Goal: Task Accomplishment & Management: Use online tool/utility

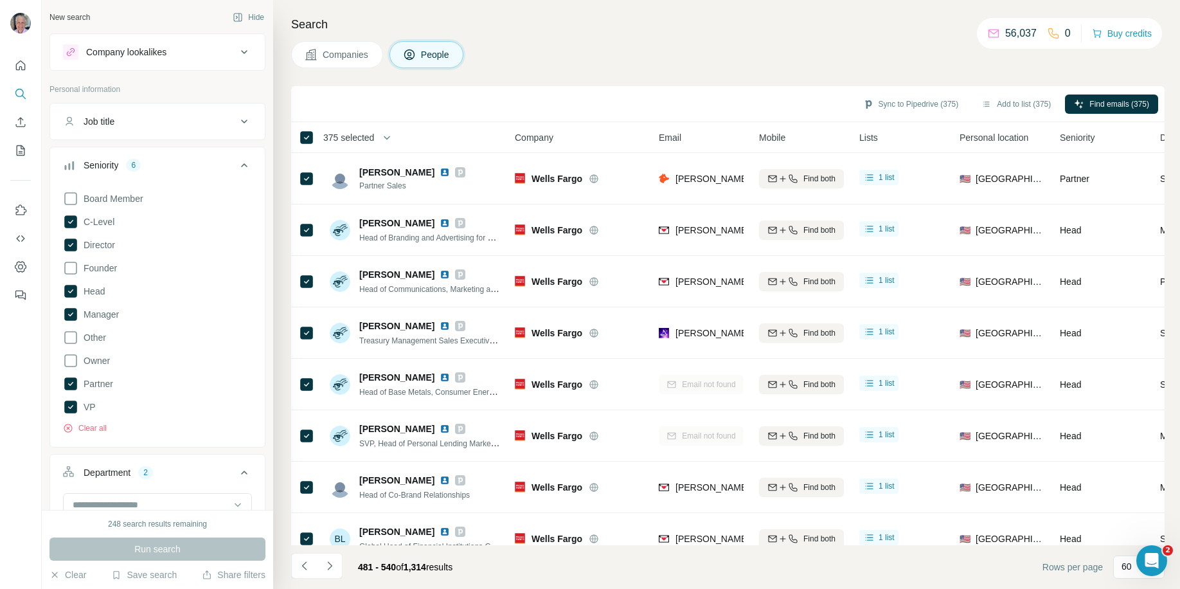
scroll to position [2665, 0]
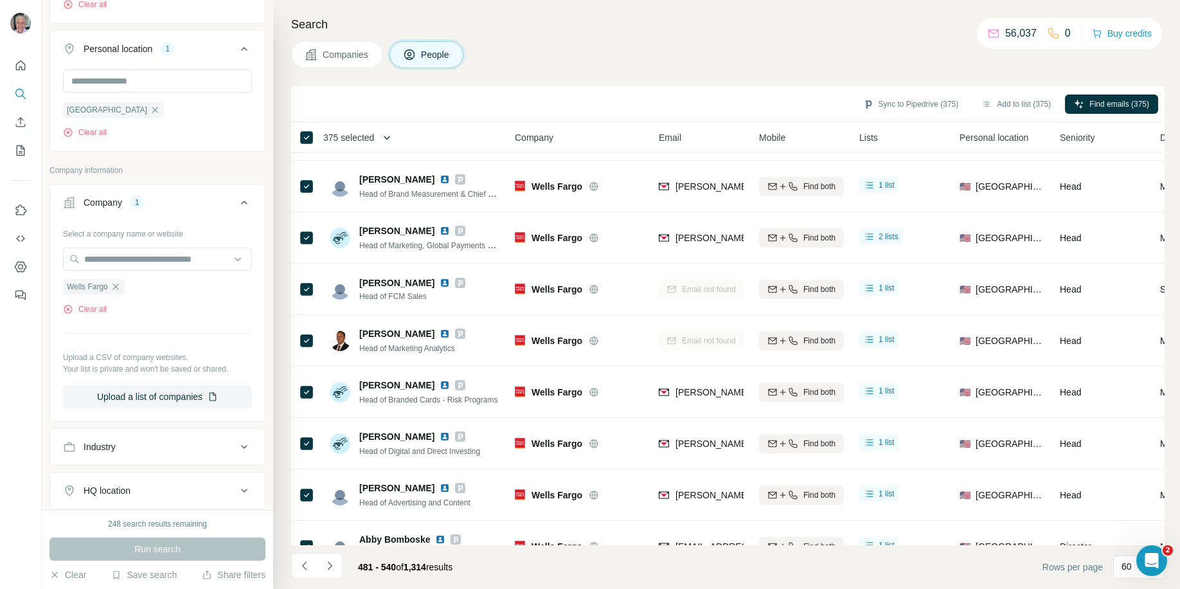
click at [384, 134] on button "button" at bounding box center [387, 138] width 26 height 26
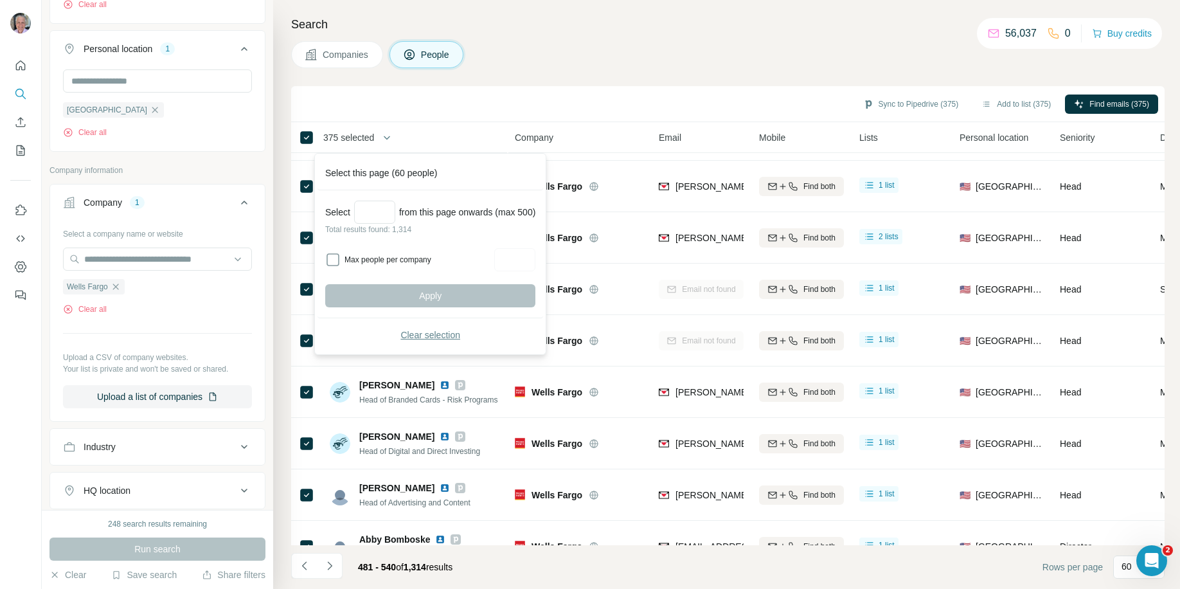
click at [412, 331] on span "Clear selection" at bounding box center [430, 334] width 60 height 13
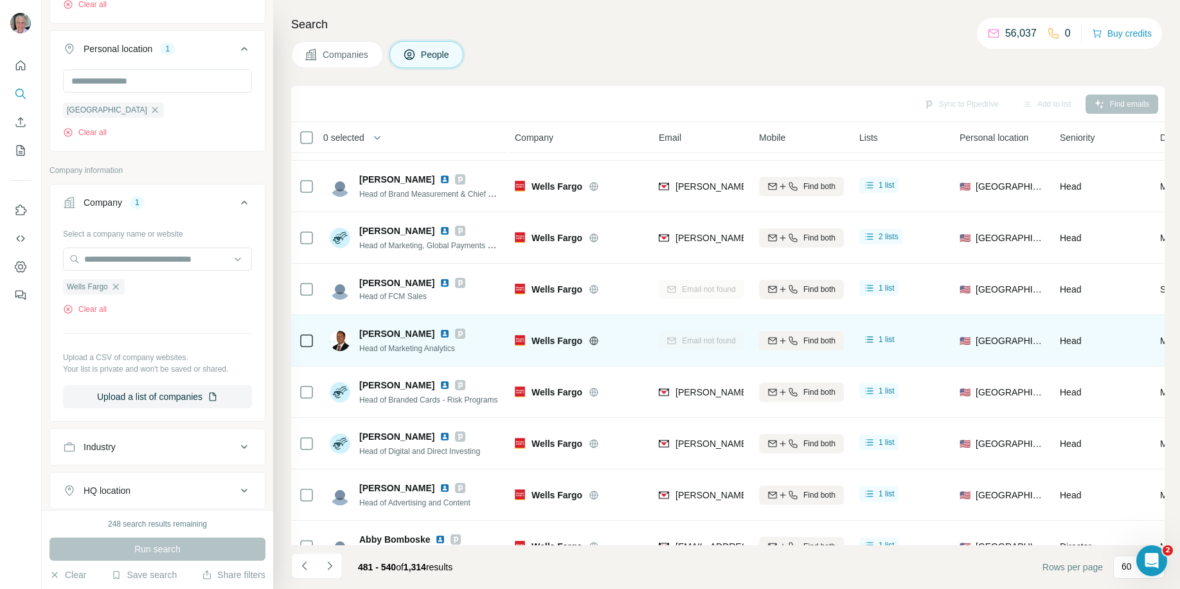
scroll to position [2692, 0]
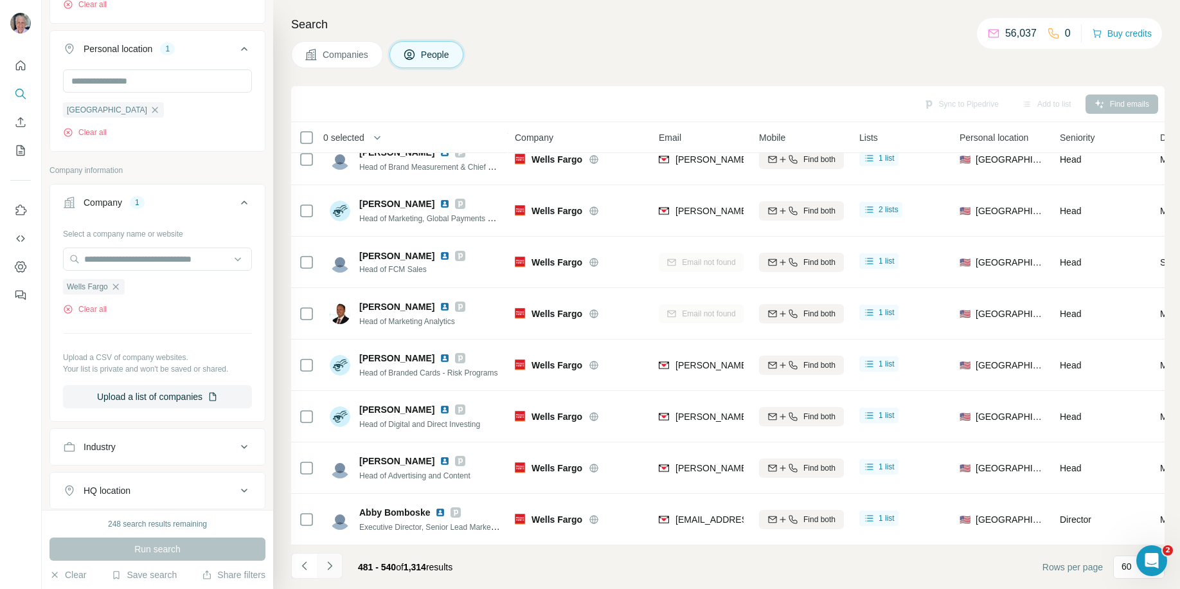
click at [328, 568] on icon "Navigate to next page" at bounding box center [329, 565] width 4 height 8
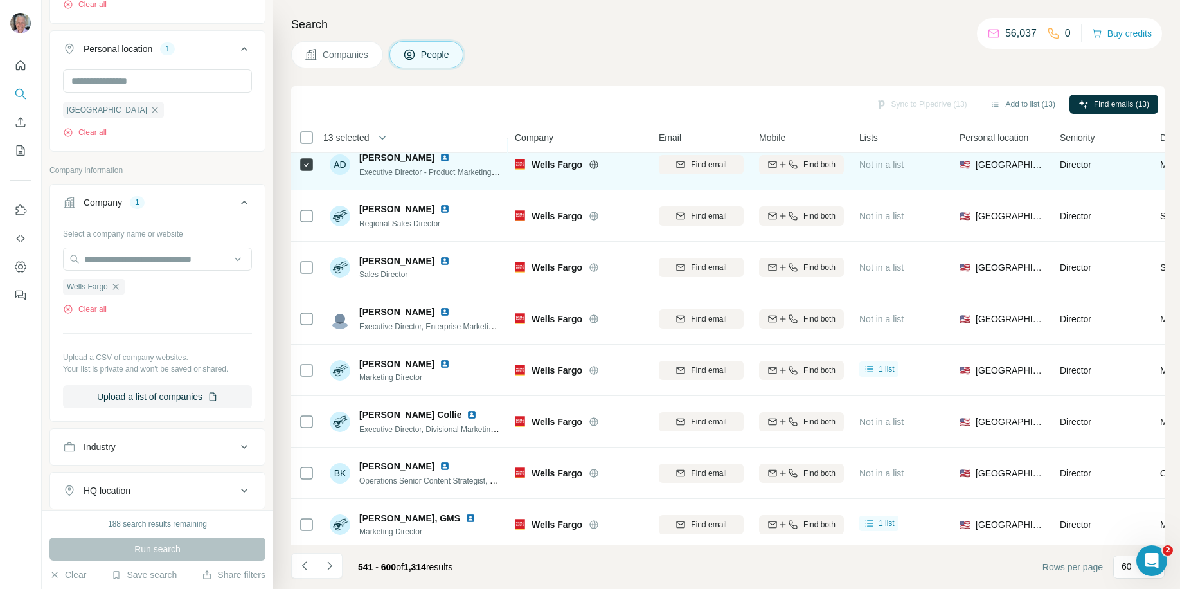
scroll to position [642, 0]
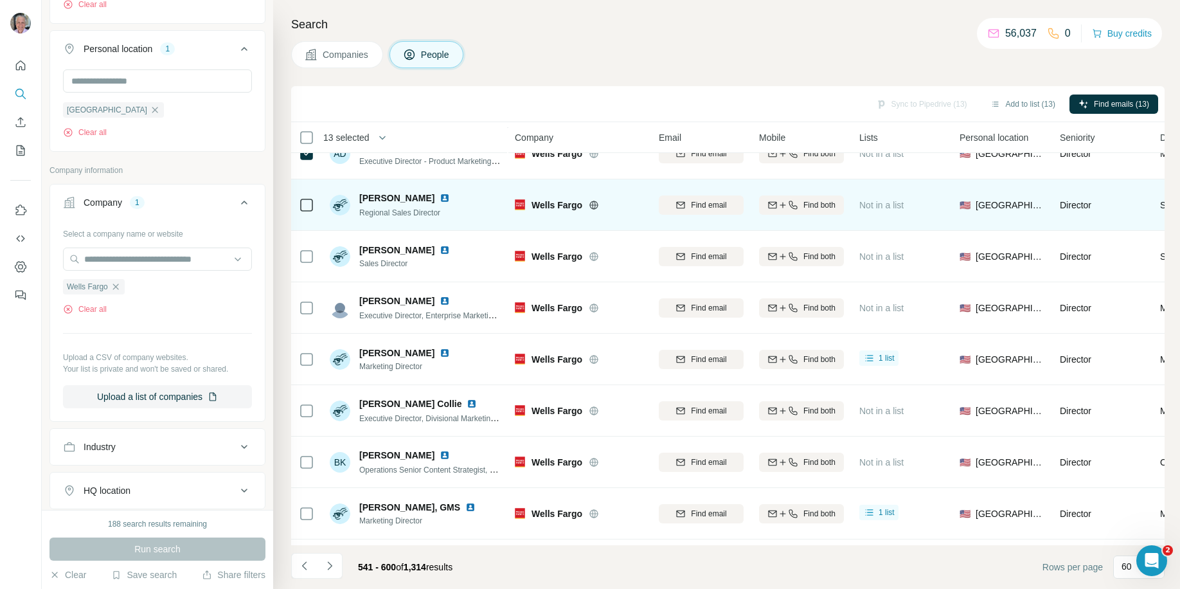
click at [305, 213] on div at bounding box center [306, 204] width 15 height 35
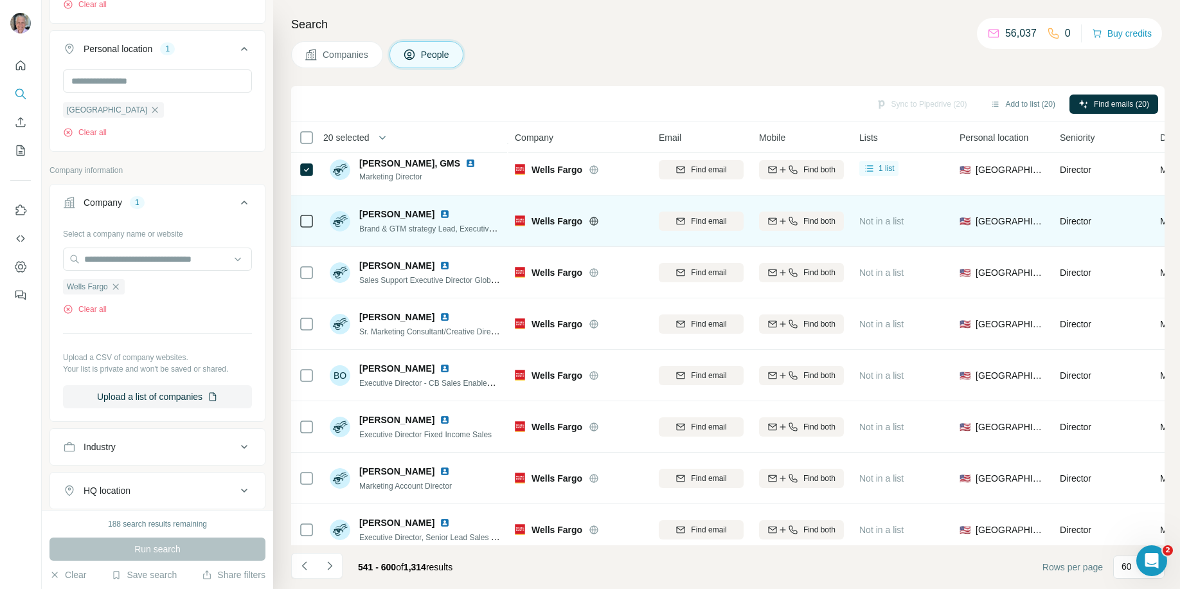
scroll to position [1020, 0]
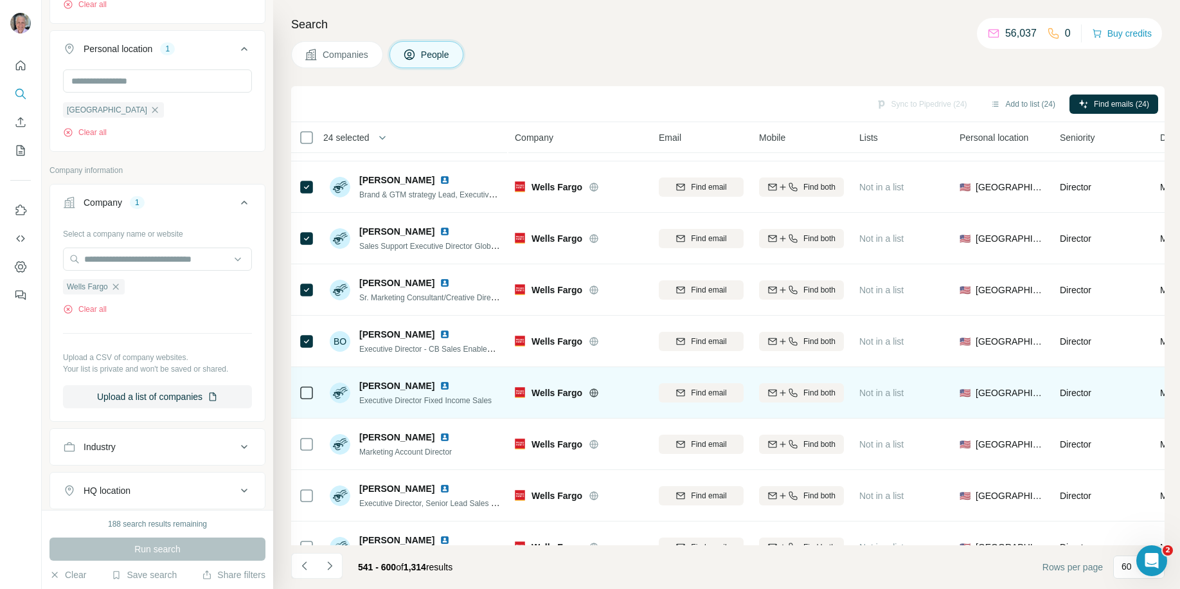
click at [310, 383] on div at bounding box center [306, 392] width 15 height 35
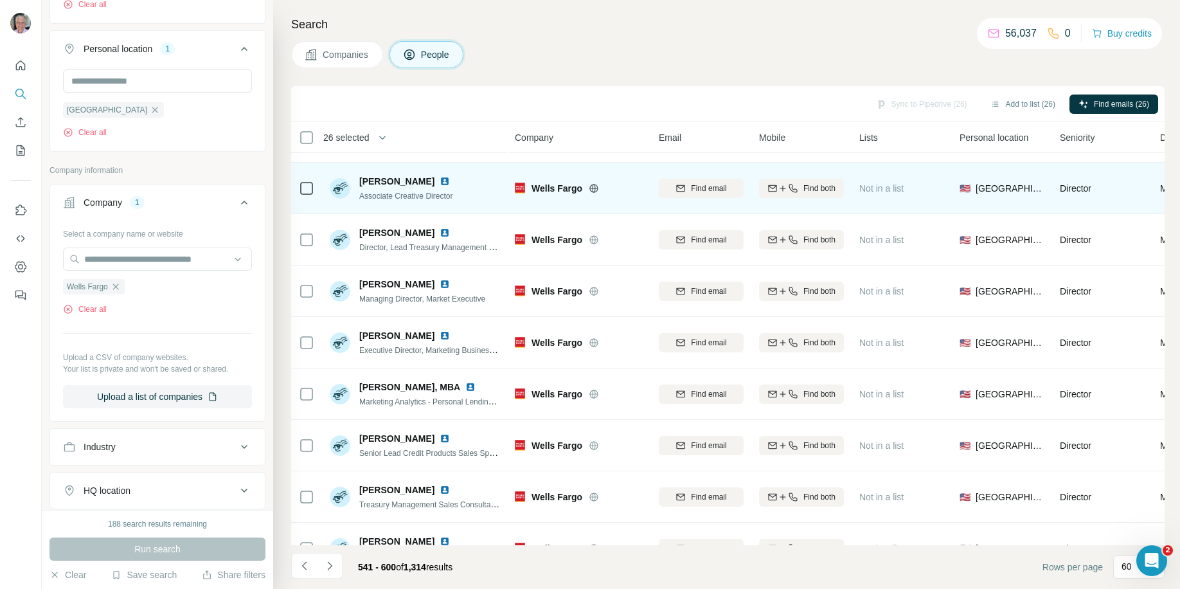
scroll to position [1379, 0]
click at [307, 197] on div at bounding box center [306, 187] width 15 height 35
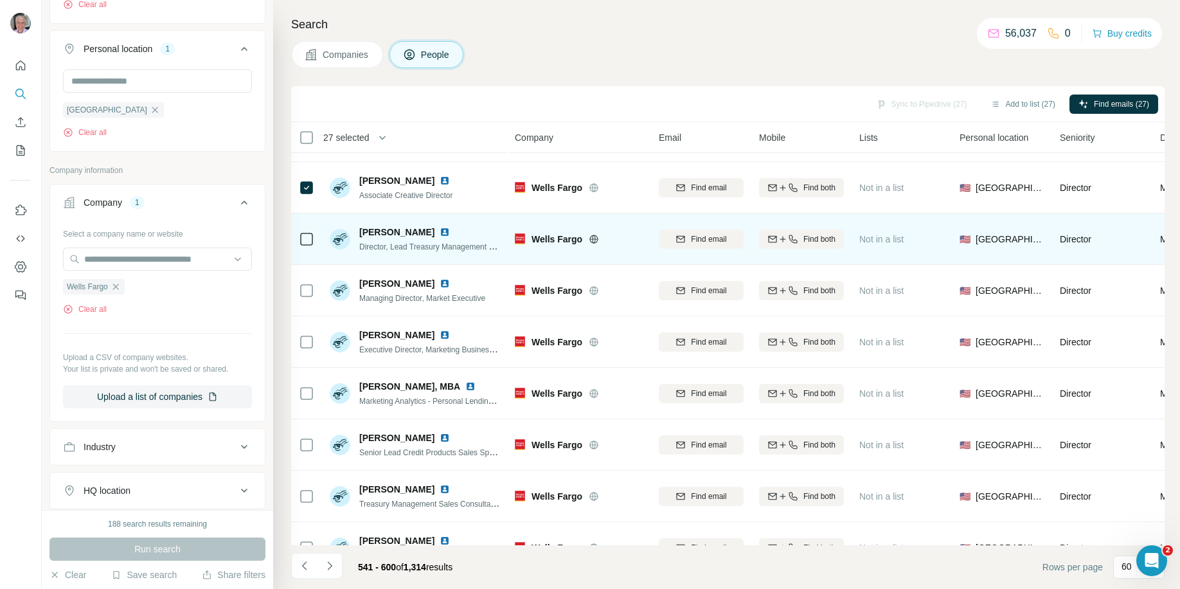
click at [305, 246] on icon at bounding box center [306, 238] width 15 height 15
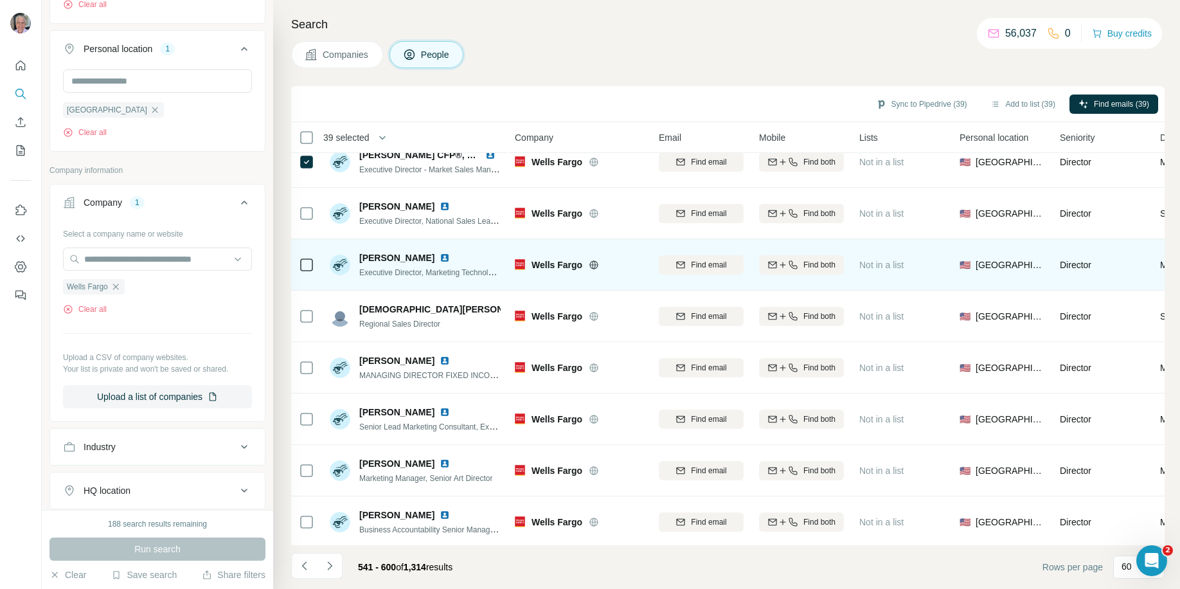
scroll to position [1999, 0]
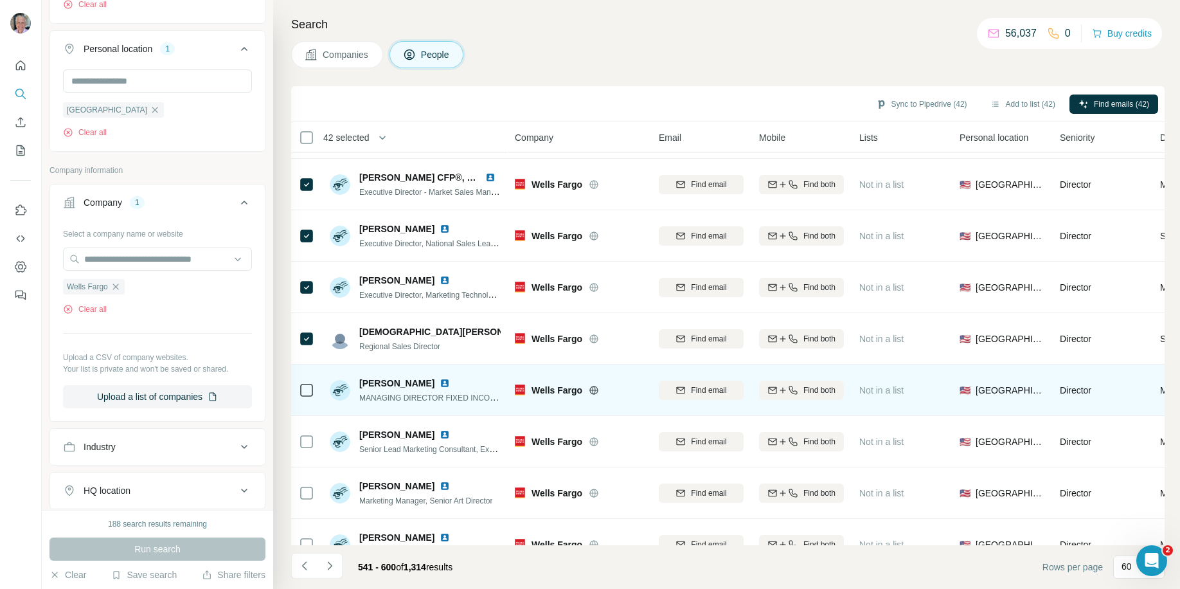
click at [309, 398] on div at bounding box center [306, 389] width 15 height 35
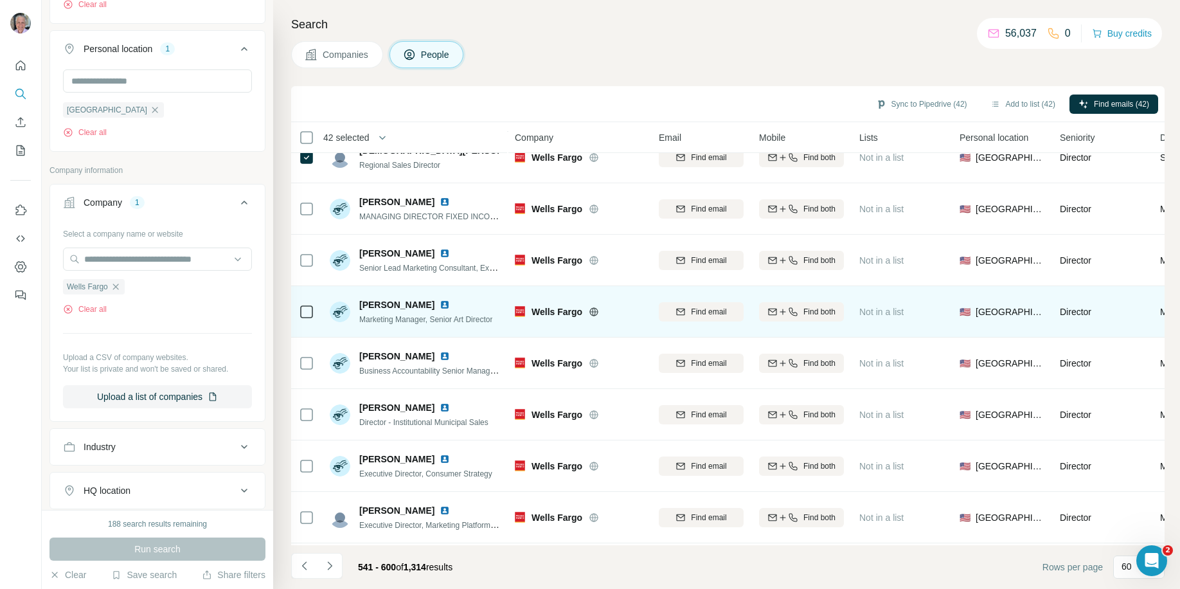
scroll to position [2181, 0]
click at [310, 317] on icon at bounding box center [306, 310] width 15 height 15
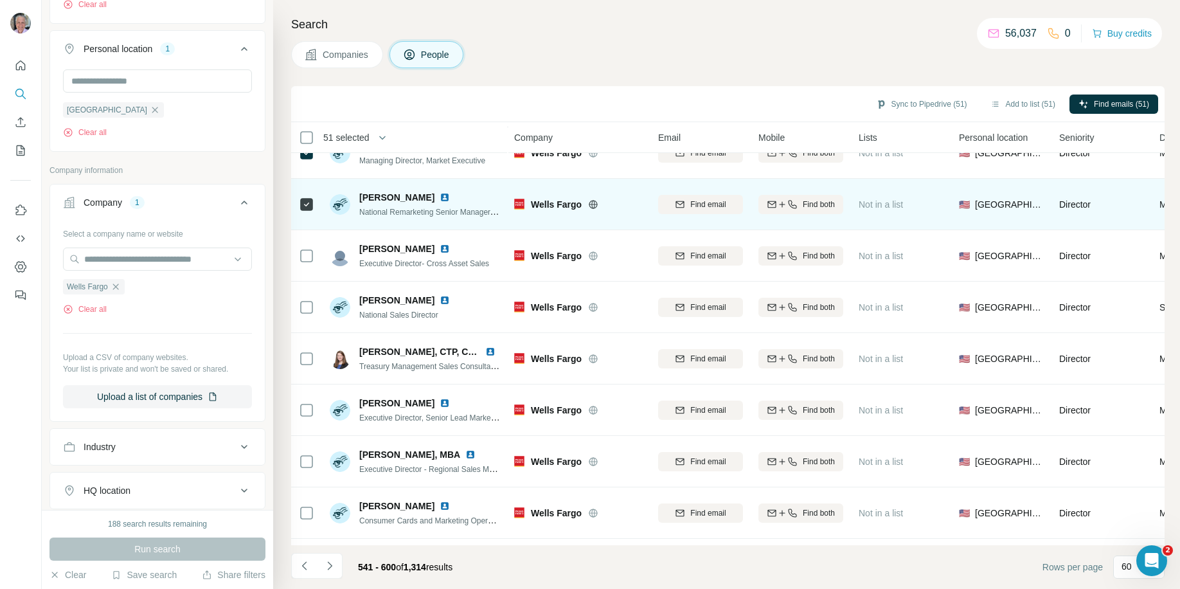
scroll to position [2666, 1]
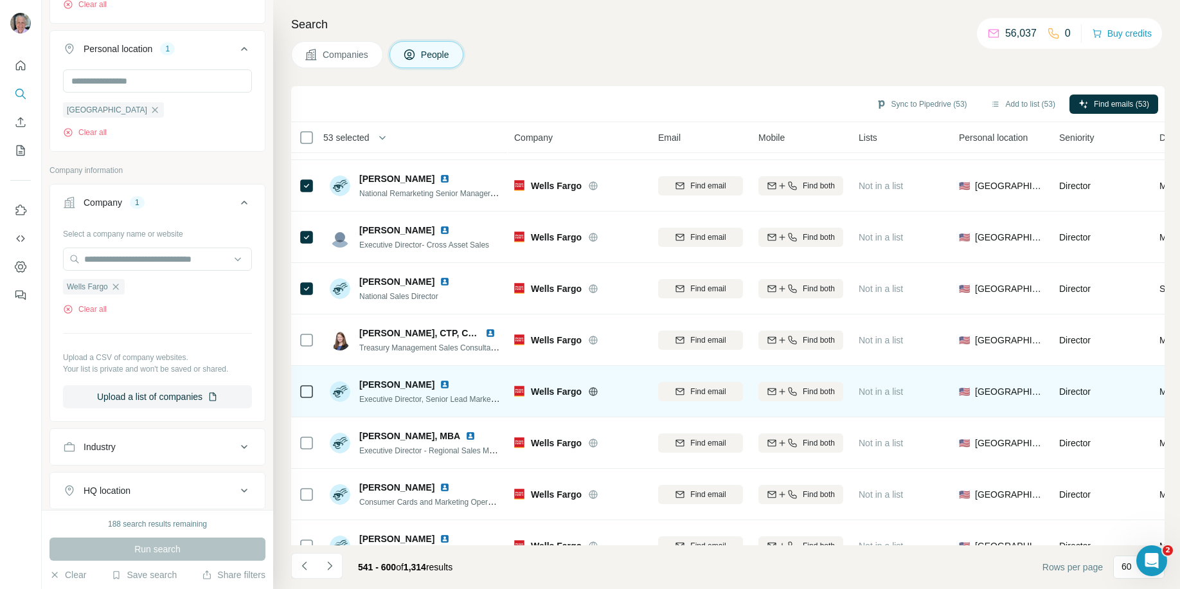
click at [310, 384] on icon at bounding box center [306, 391] width 15 height 15
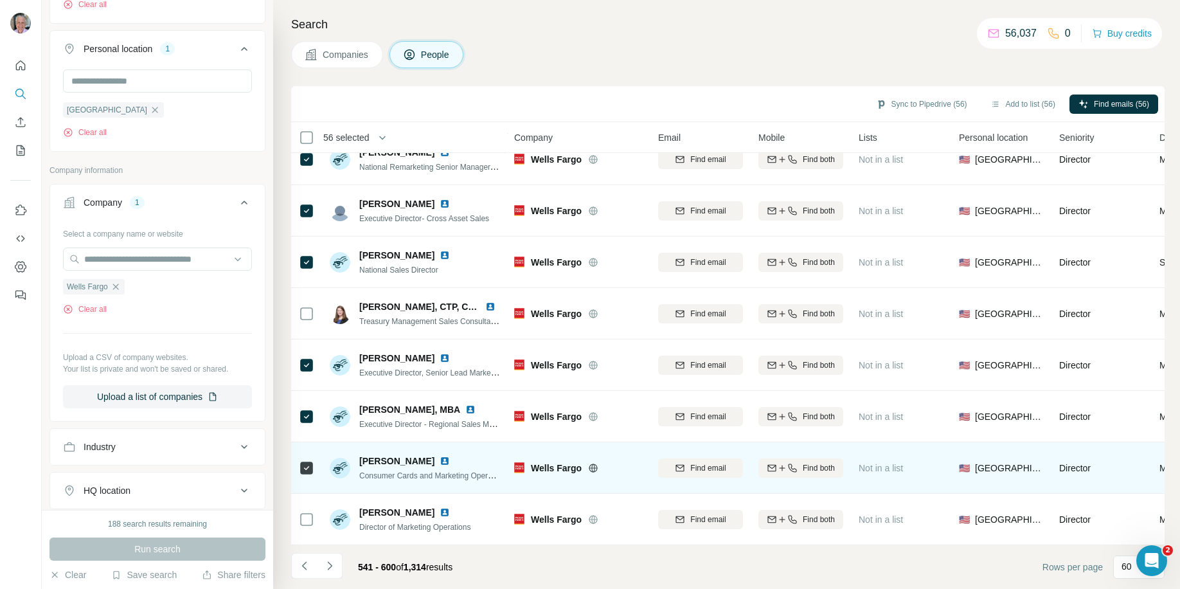
scroll to position [2692, 0]
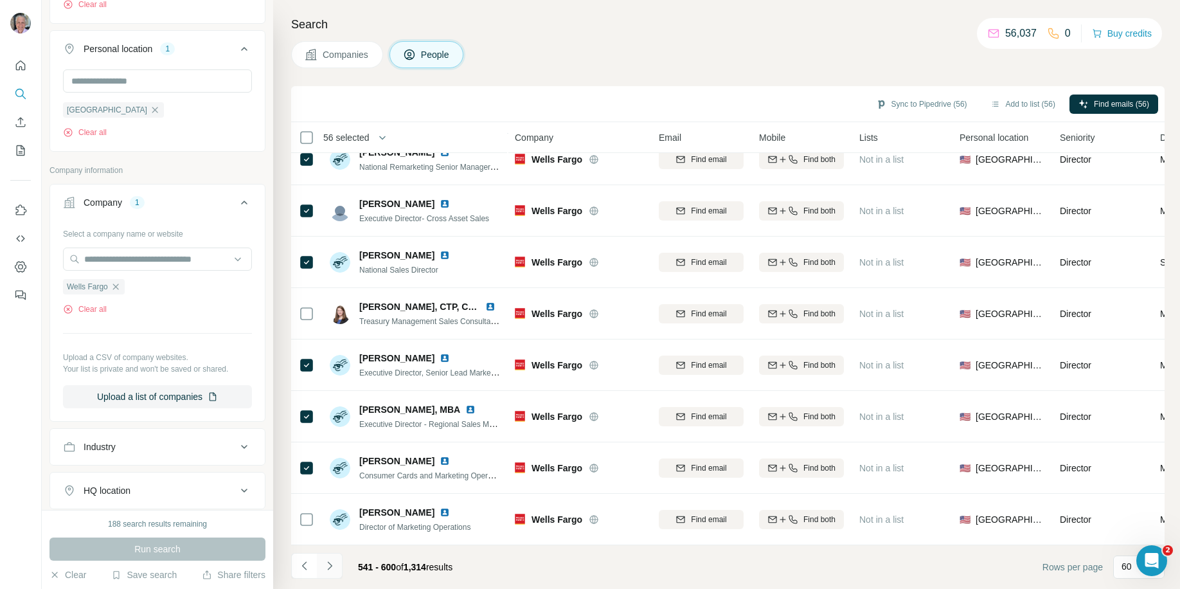
click at [330, 564] on icon "Navigate to next page" at bounding box center [329, 565] width 4 height 8
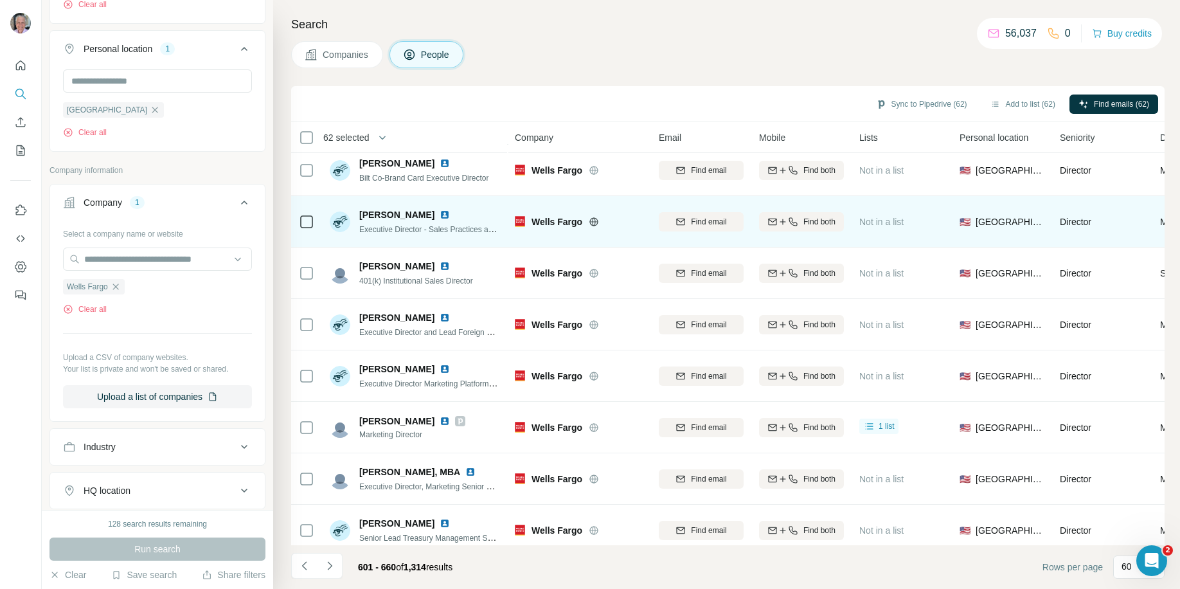
scroll to position [531, 0]
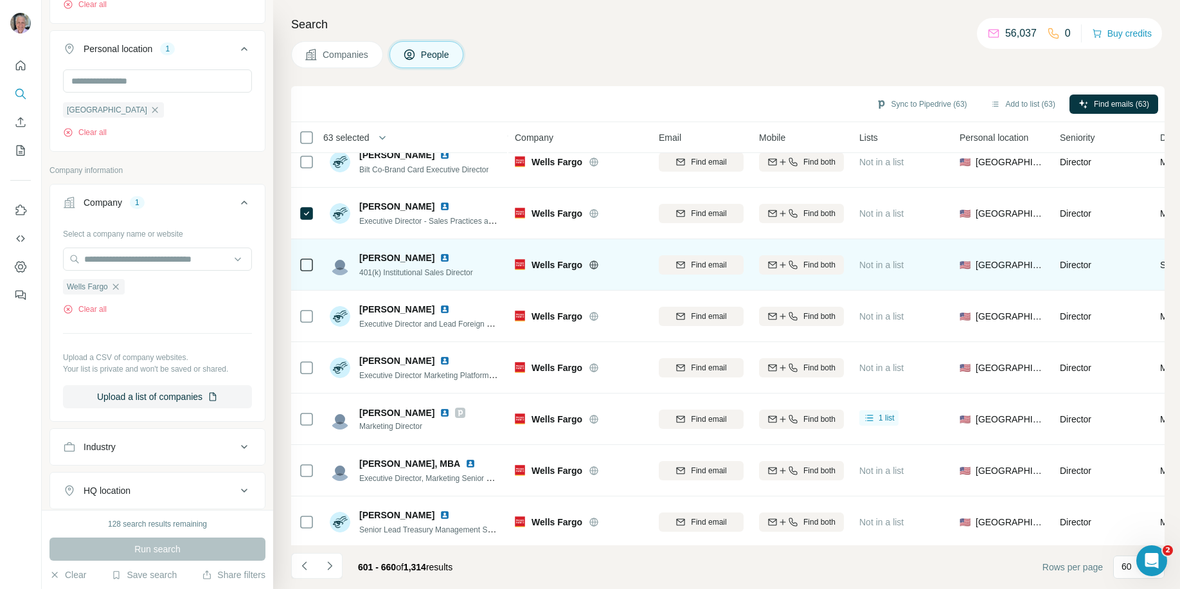
click at [305, 271] on icon at bounding box center [306, 264] width 15 height 15
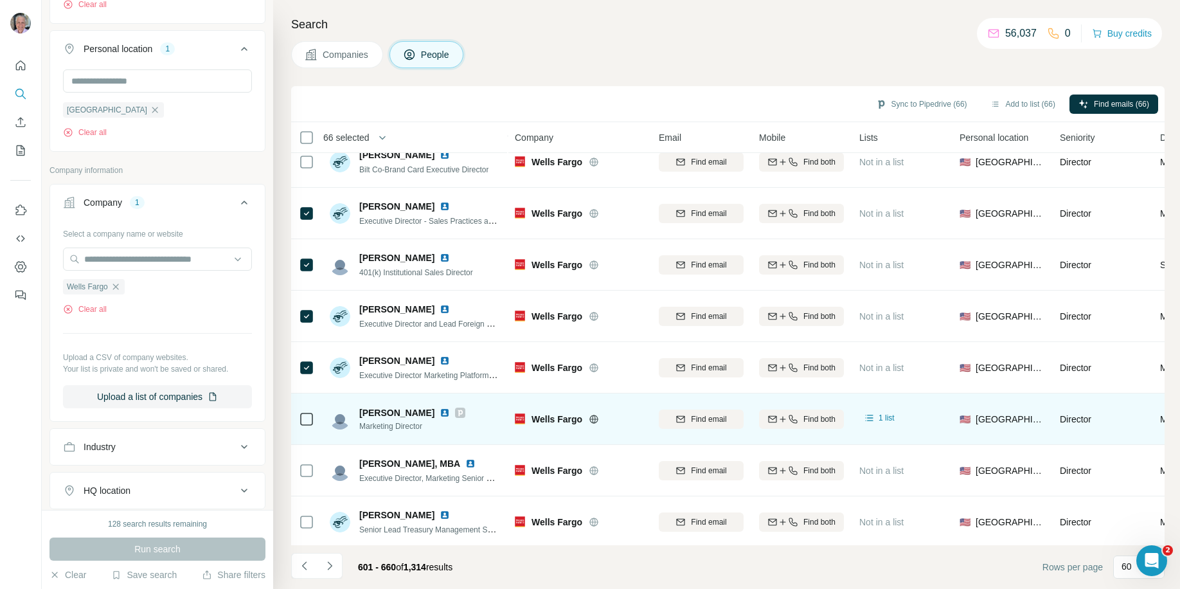
click at [308, 425] on icon at bounding box center [306, 418] width 15 height 15
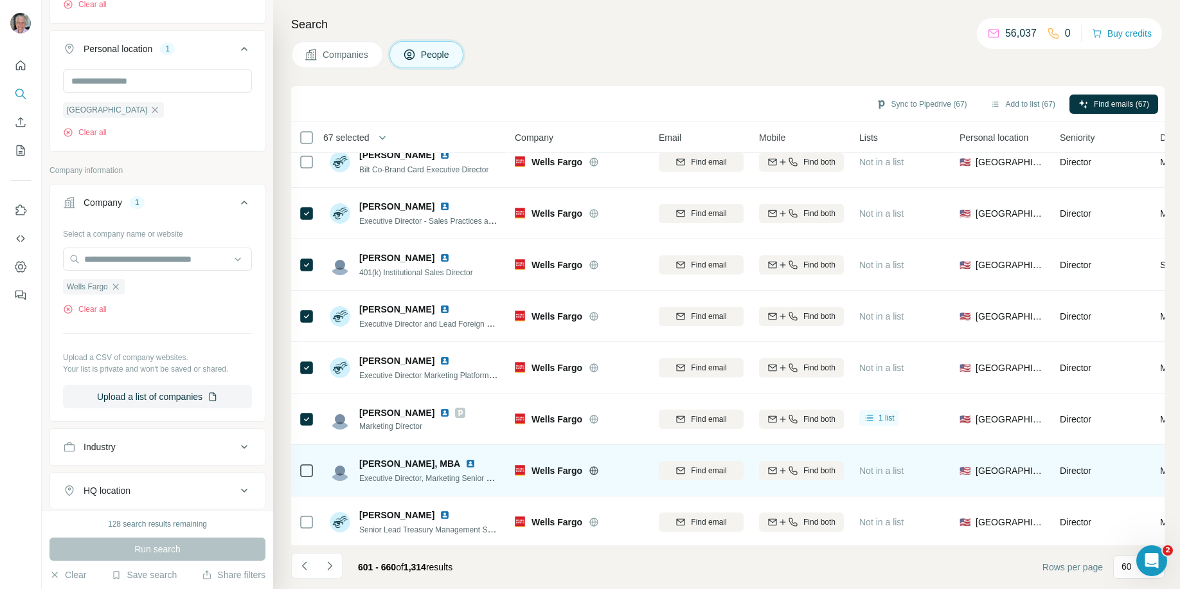
click at [307, 477] on icon at bounding box center [306, 470] width 15 height 15
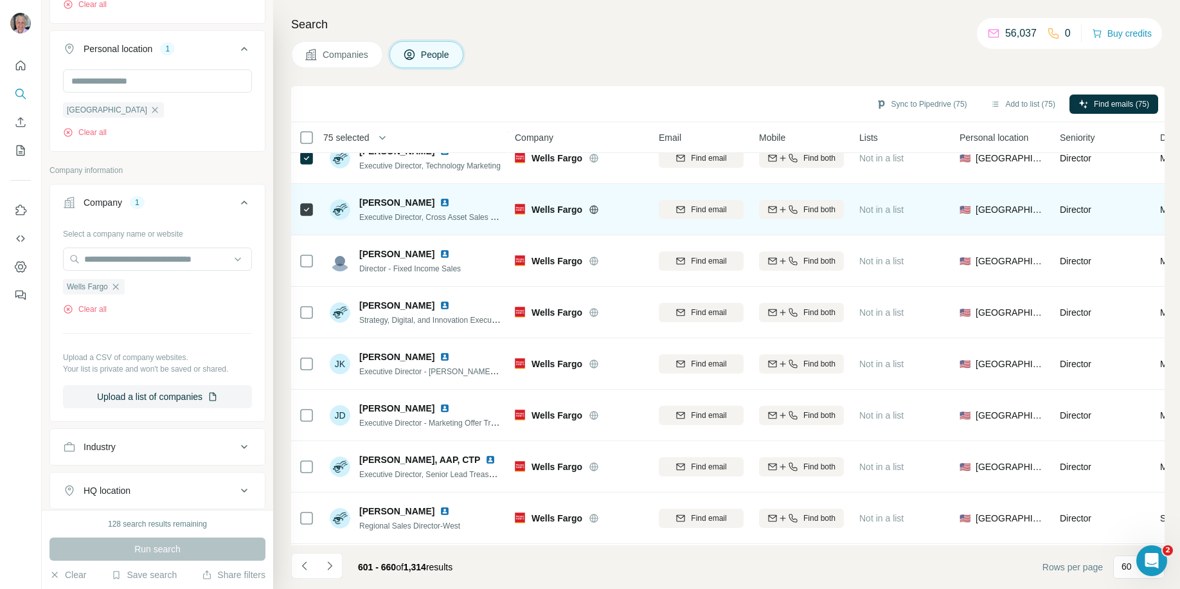
scroll to position [1204, 1]
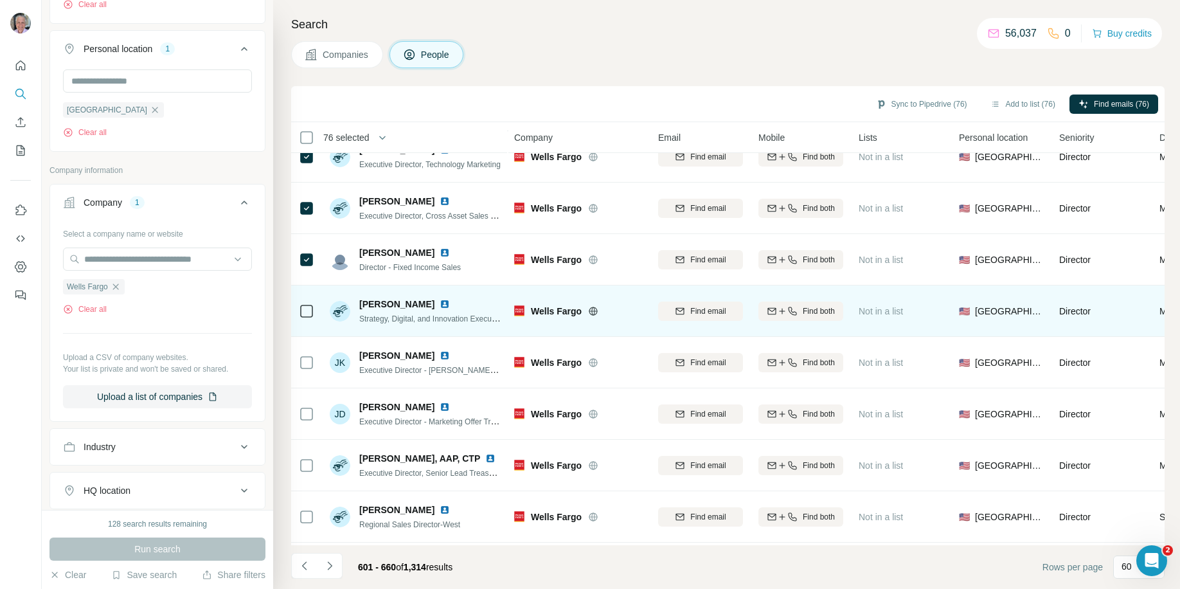
click at [307, 301] on div at bounding box center [306, 310] width 15 height 35
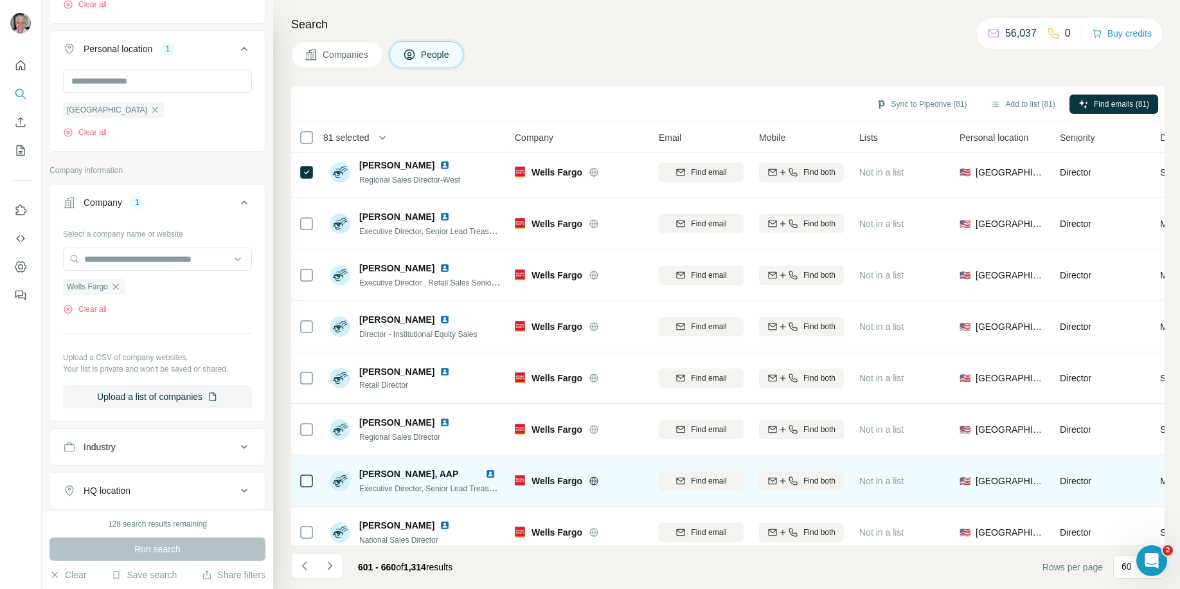
scroll to position [1547, 0]
click at [307, 474] on icon at bounding box center [306, 481] width 15 height 15
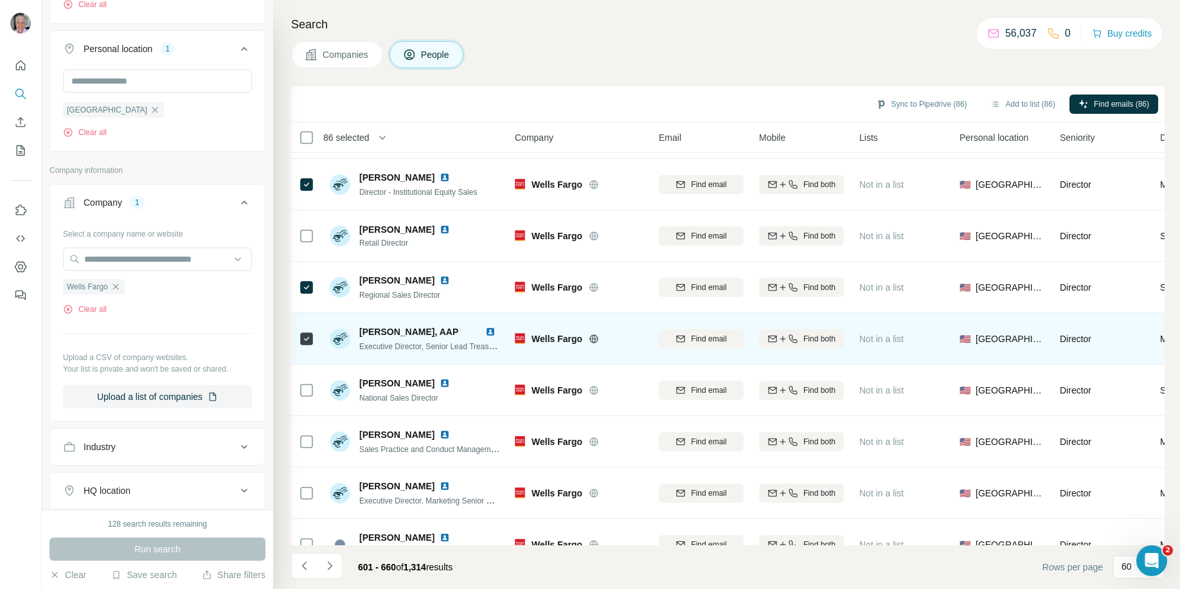
scroll to position [1730, 0]
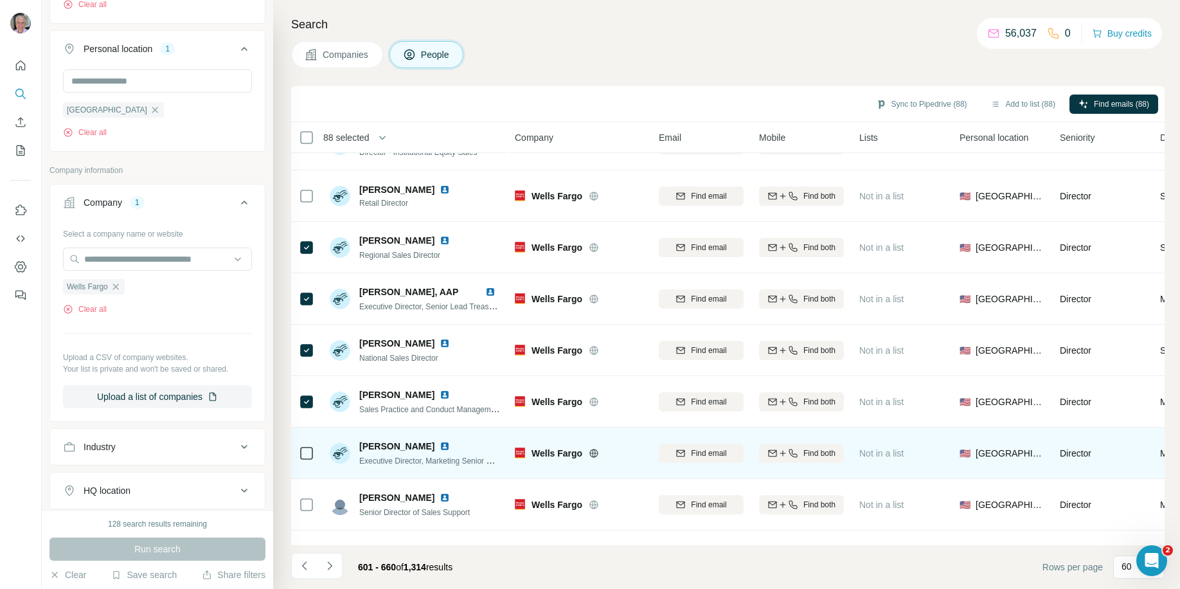
click at [310, 459] on icon at bounding box center [306, 452] width 15 height 15
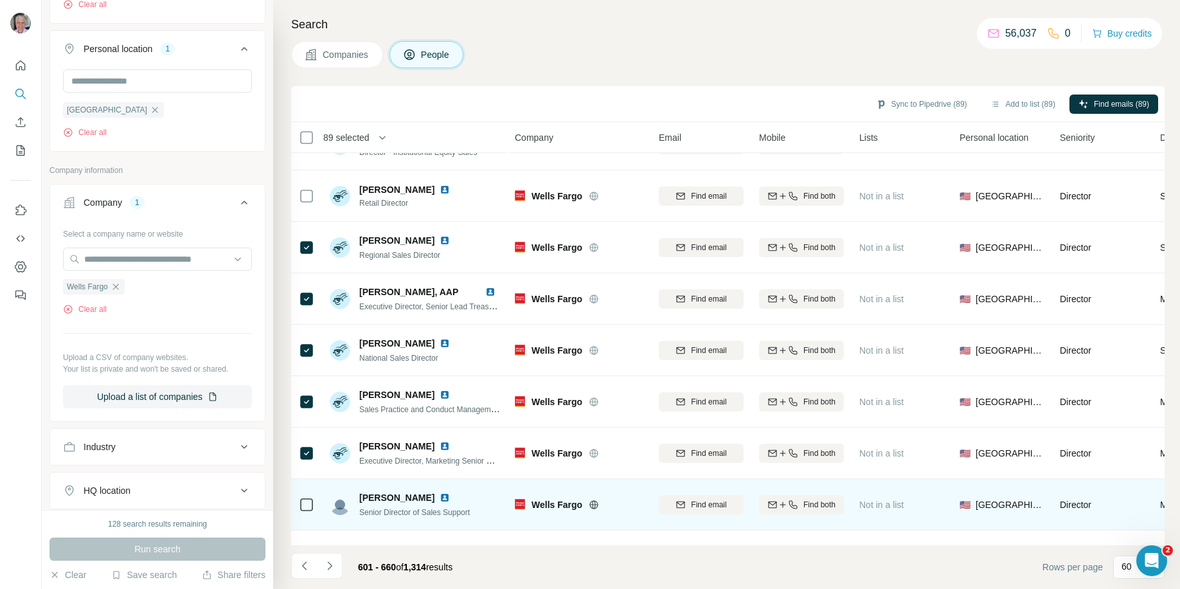
click at [310, 513] on div at bounding box center [306, 503] width 15 height 35
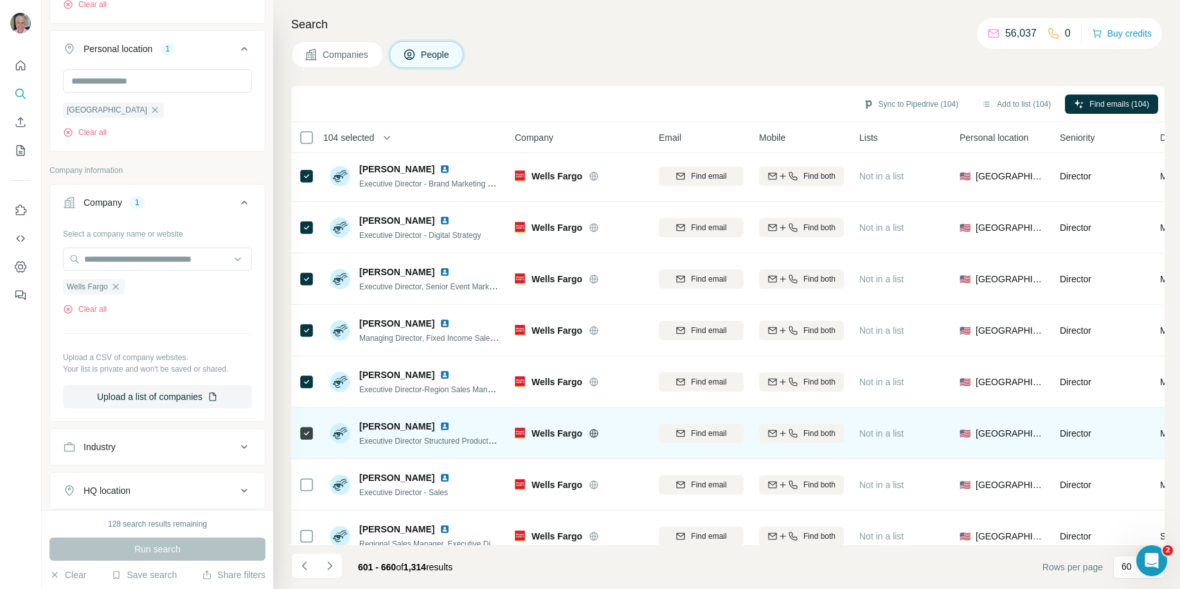
scroll to position [2692, 0]
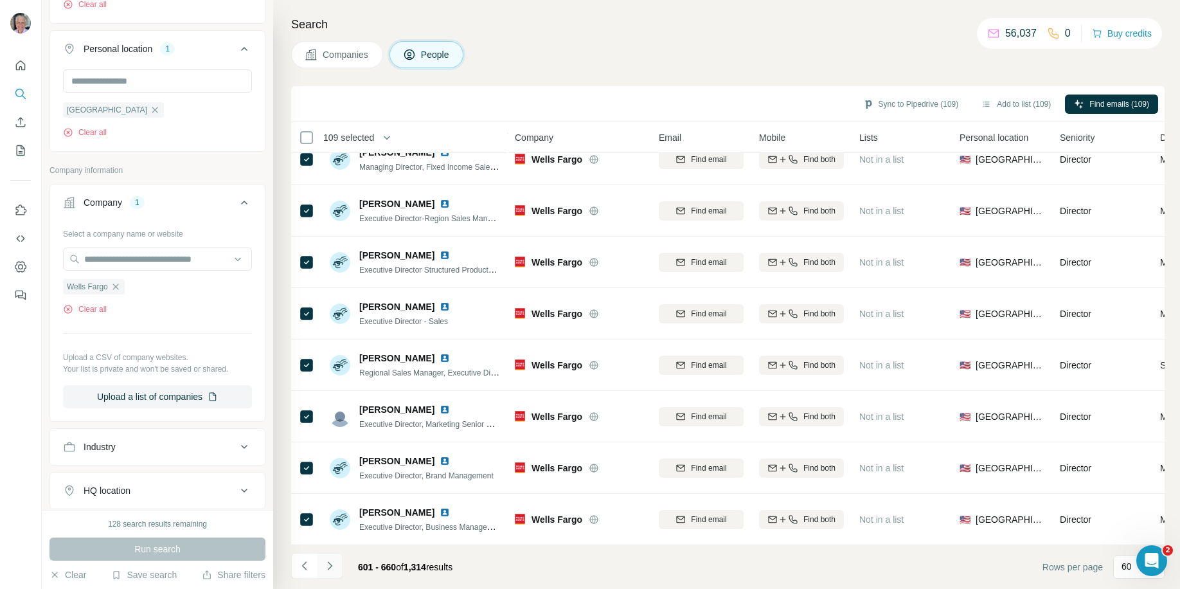
click at [333, 563] on icon "Navigate to next page" at bounding box center [329, 565] width 13 height 13
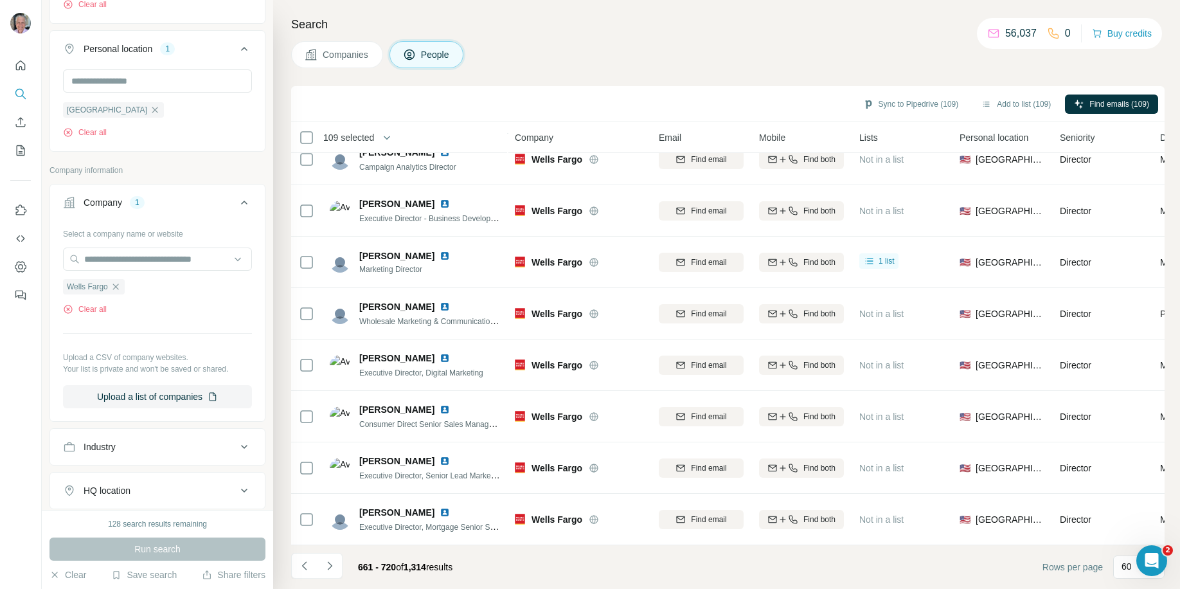
scroll to position [0, 0]
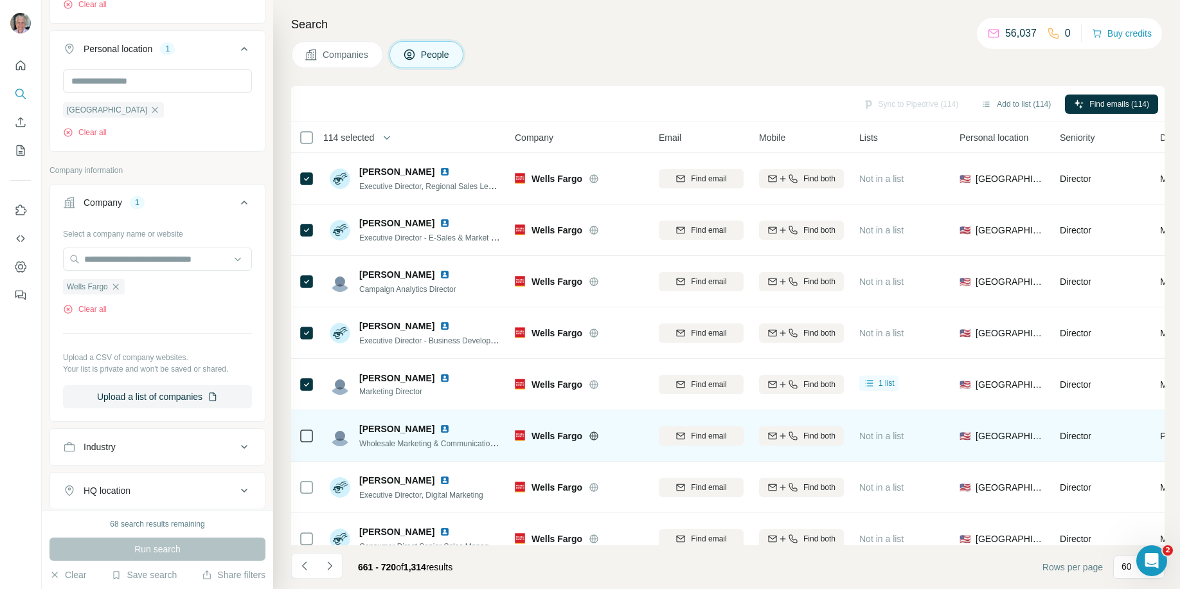
click at [307, 422] on div at bounding box center [306, 435] width 15 height 35
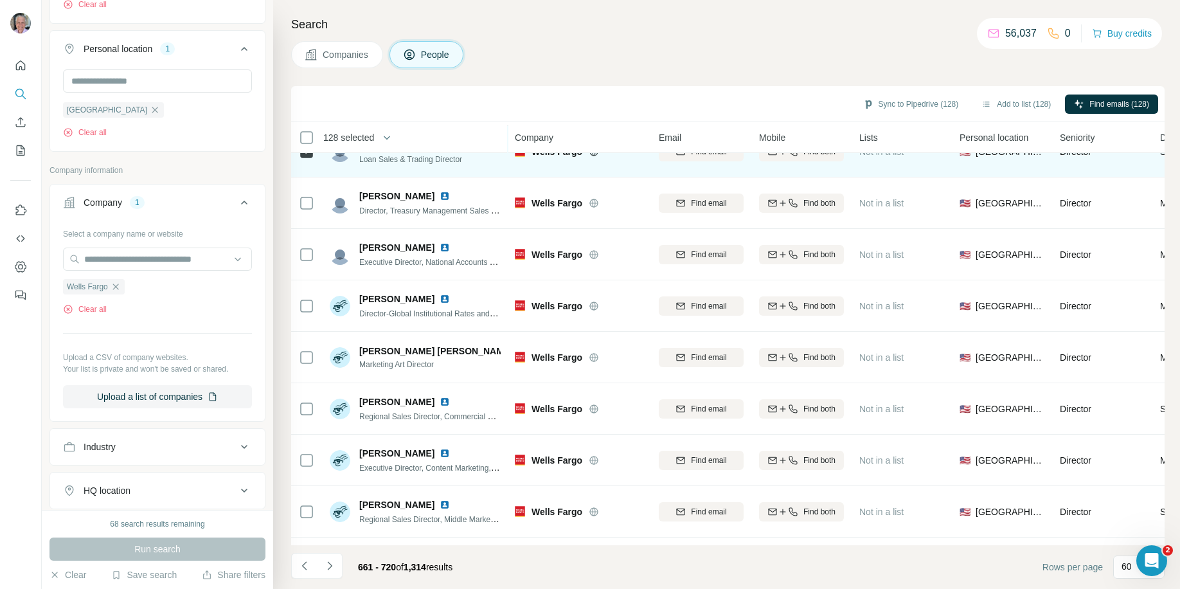
scroll to position [955, 0]
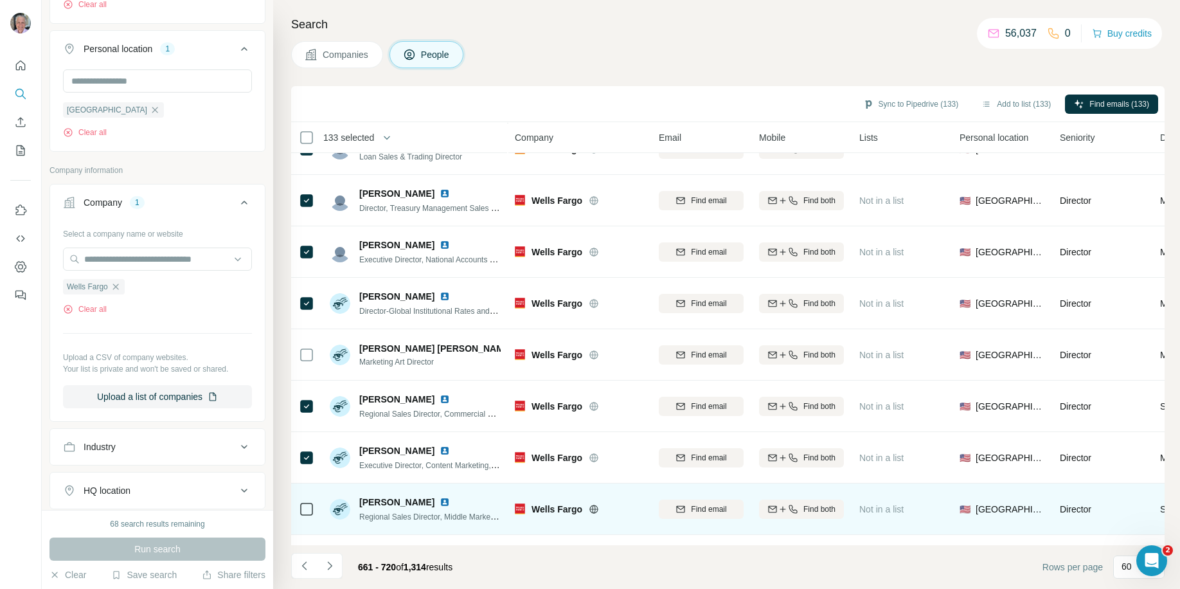
click at [308, 499] on div at bounding box center [306, 508] width 15 height 35
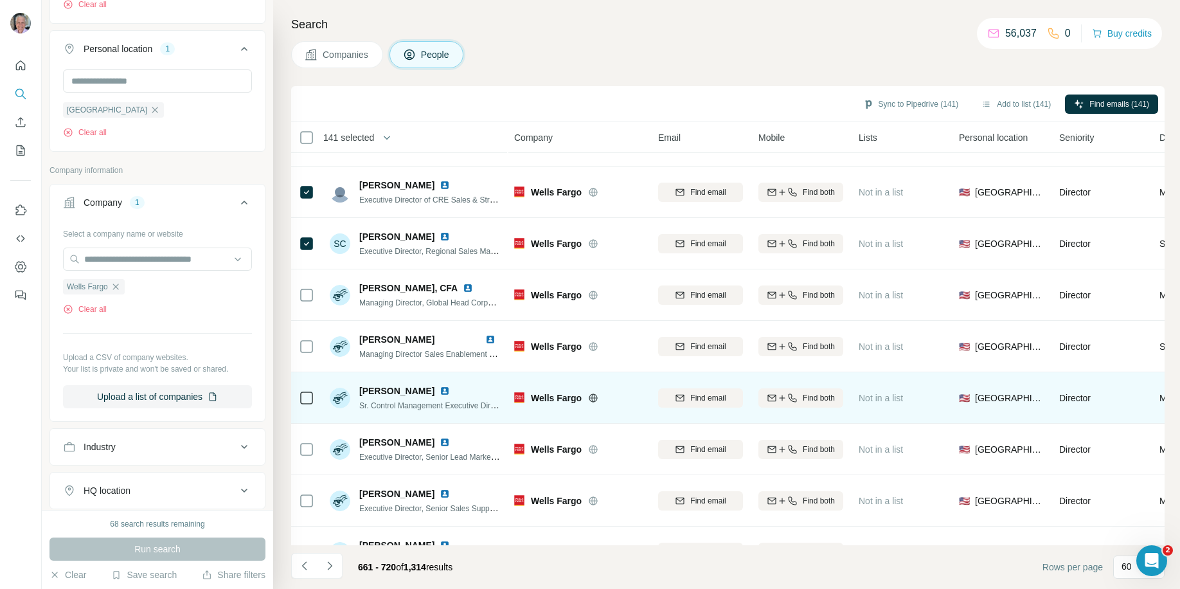
scroll to position [1659, 1]
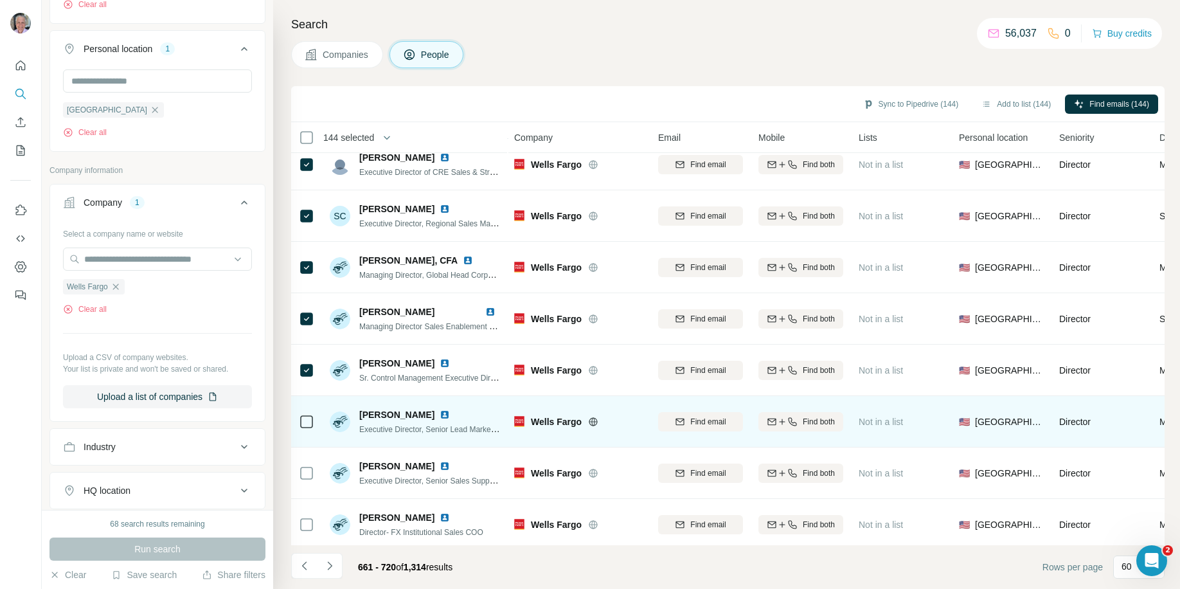
click at [309, 429] on icon at bounding box center [306, 421] width 15 height 15
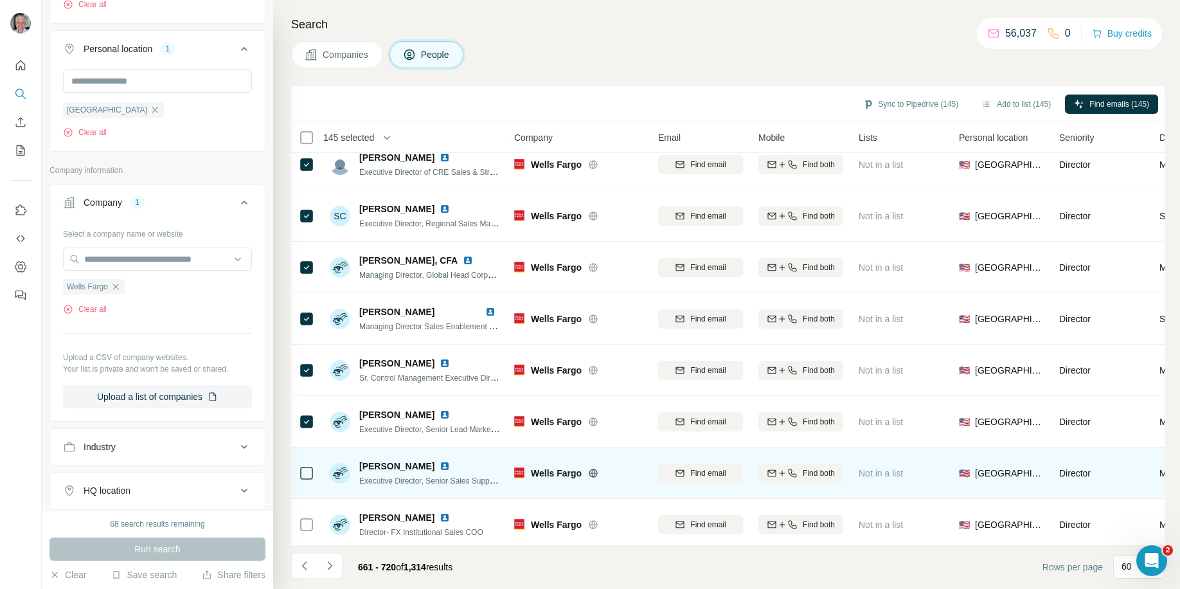
click at [308, 481] on div at bounding box center [306, 472] width 15 height 35
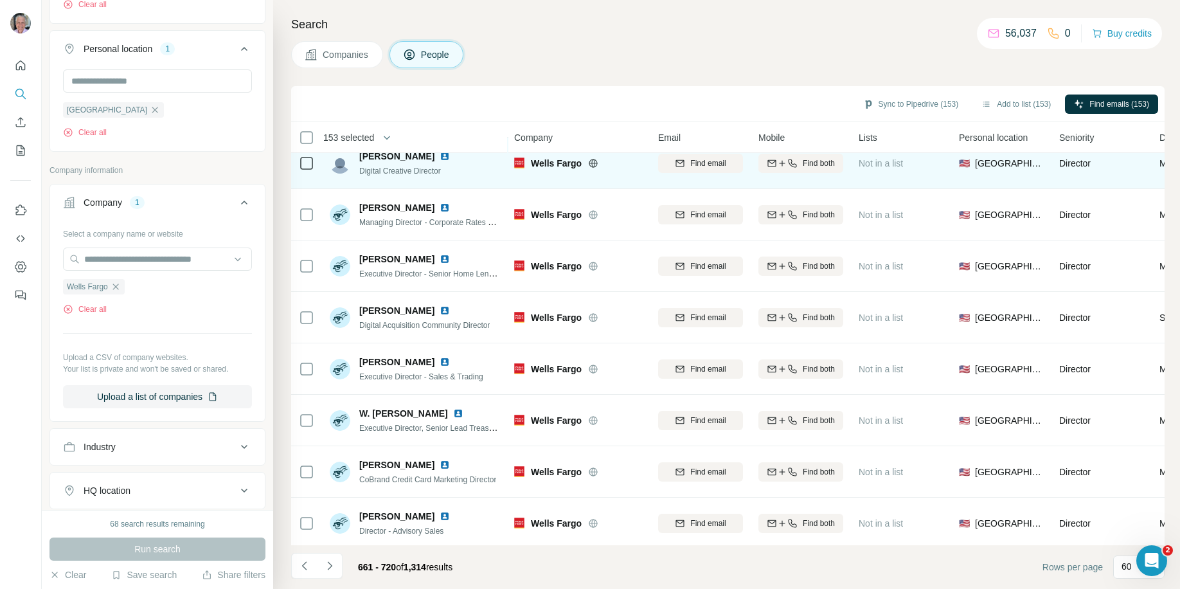
scroll to position [2435, 0]
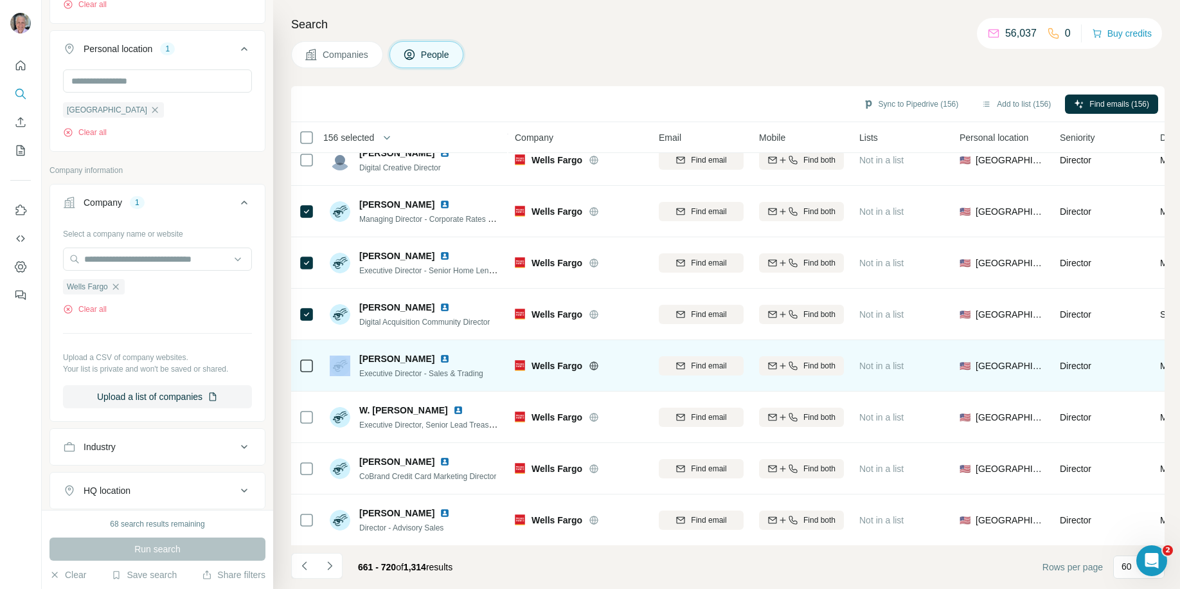
click at [307, 366] on div at bounding box center [306, 365] width 15 height 35
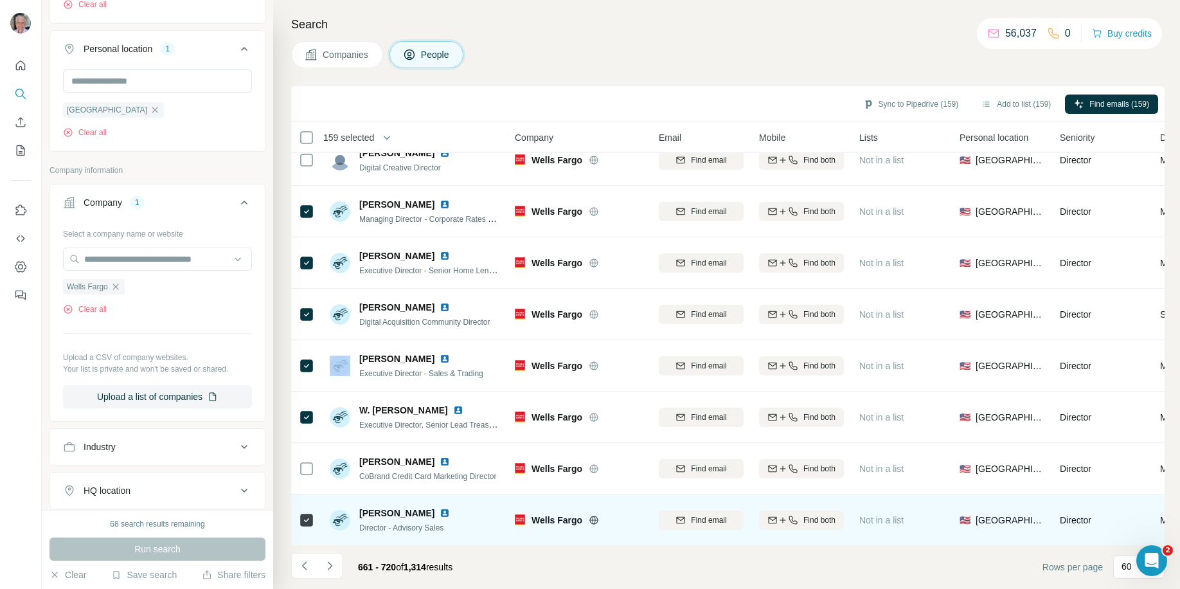
scroll to position [2692, 0]
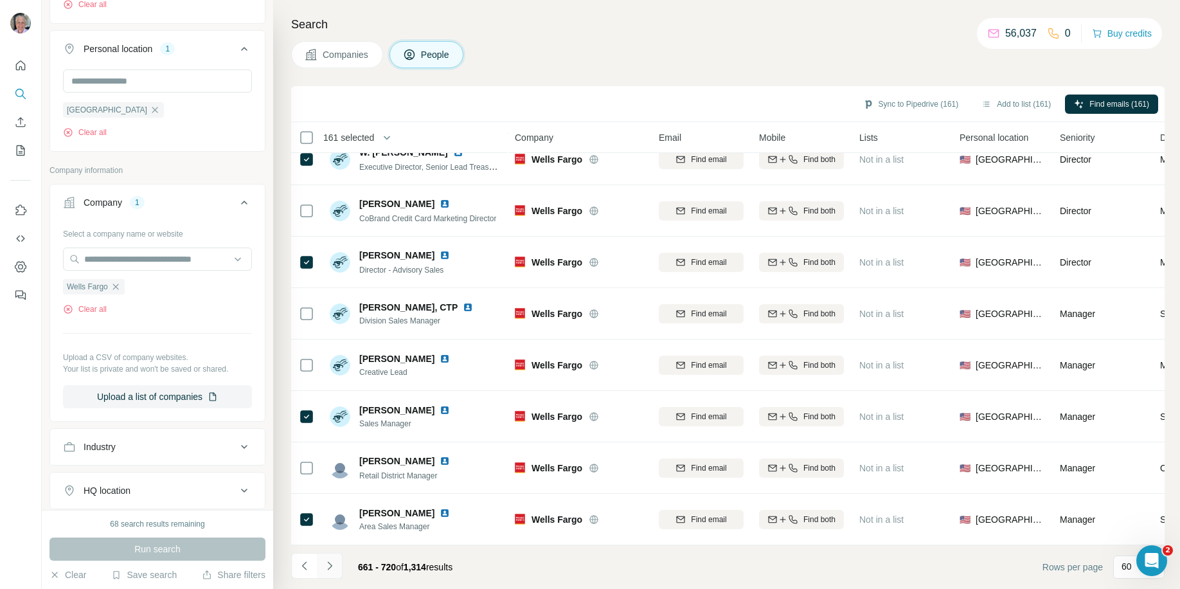
click at [329, 565] on icon "Navigate to next page" at bounding box center [329, 565] width 13 height 13
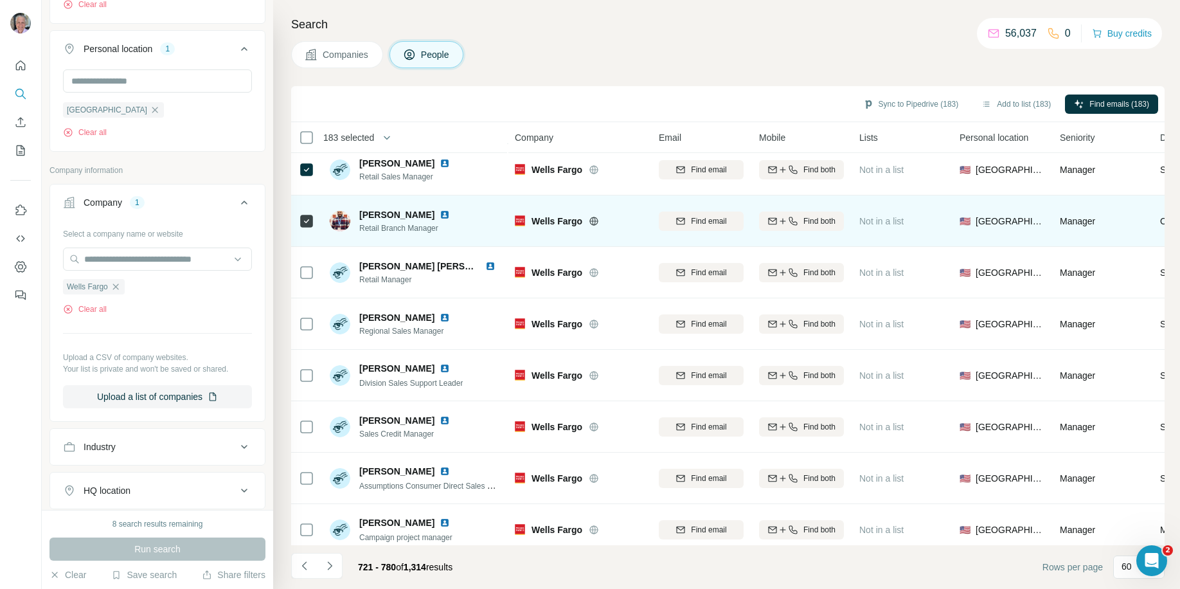
scroll to position [1265, 0]
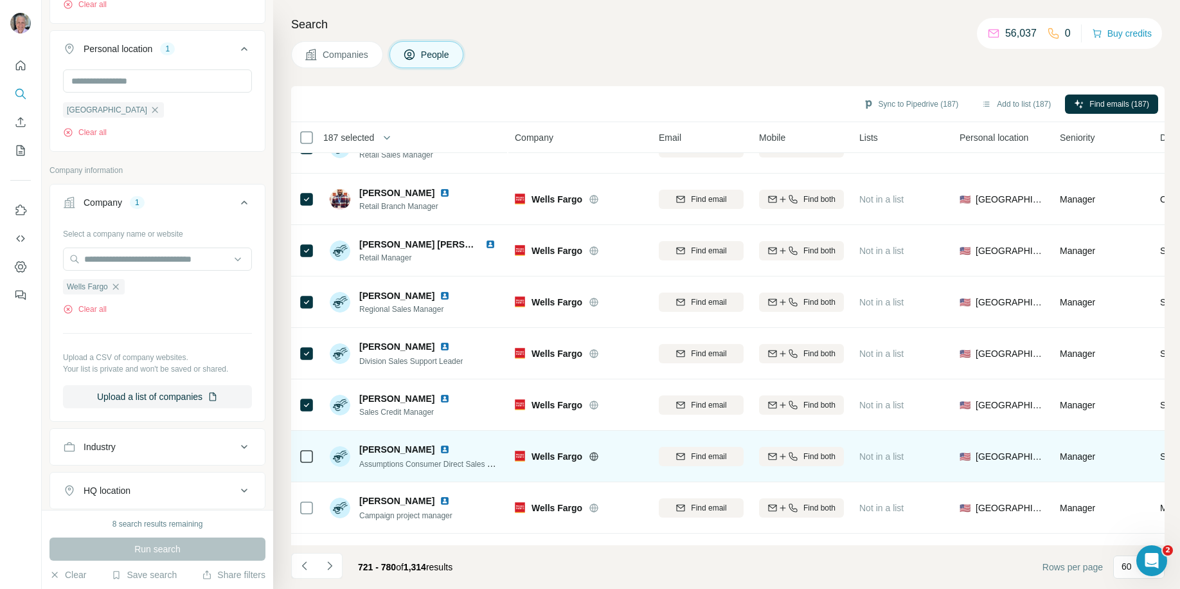
click at [309, 442] on div at bounding box center [306, 455] width 15 height 35
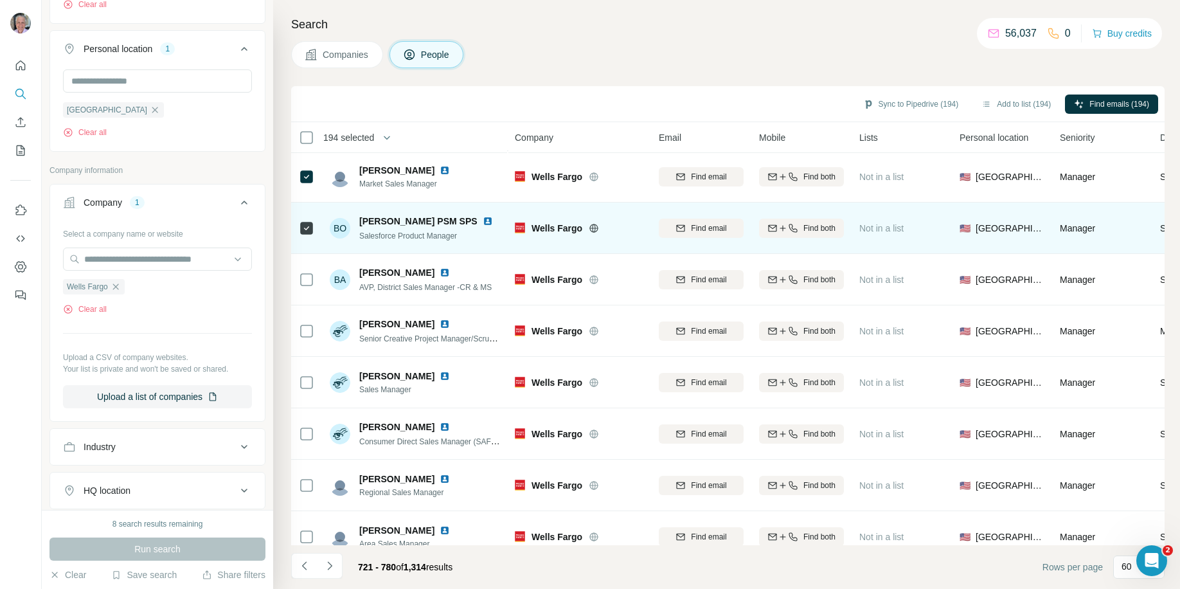
scroll to position [1827, 0]
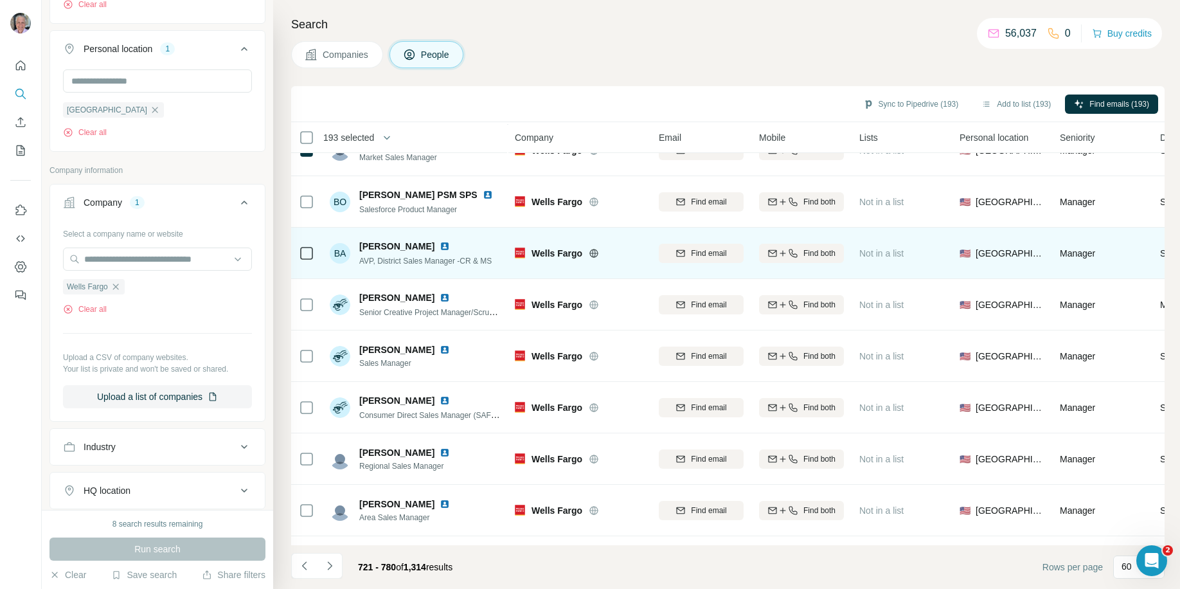
click at [306, 262] on div at bounding box center [306, 252] width 15 height 35
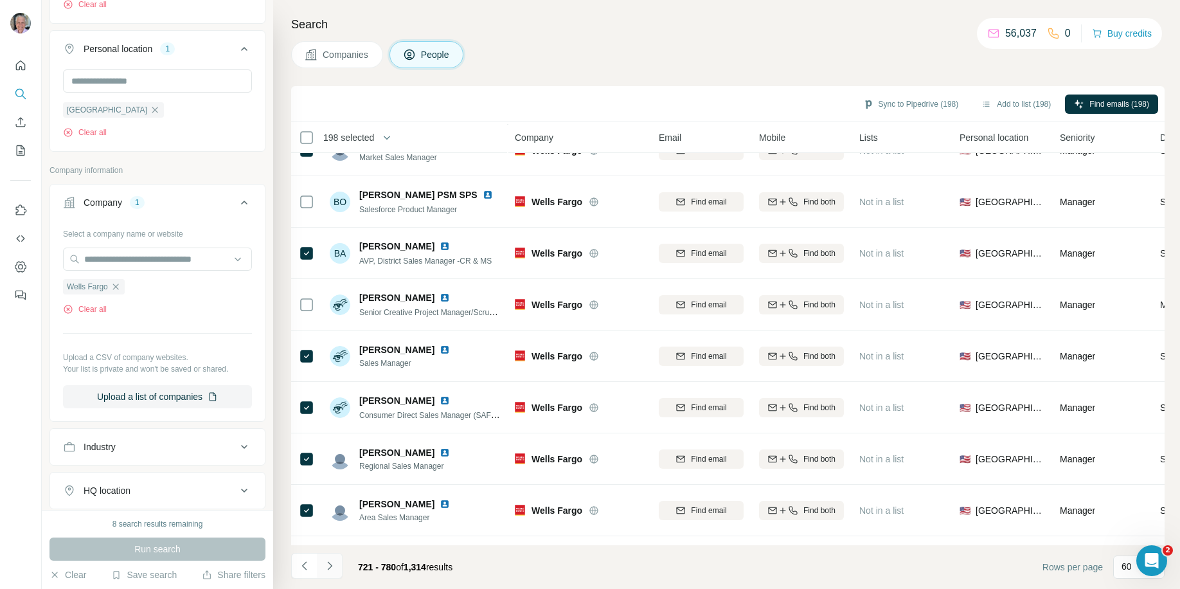
click at [331, 565] on icon "Navigate to next page" at bounding box center [329, 565] width 4 height 8
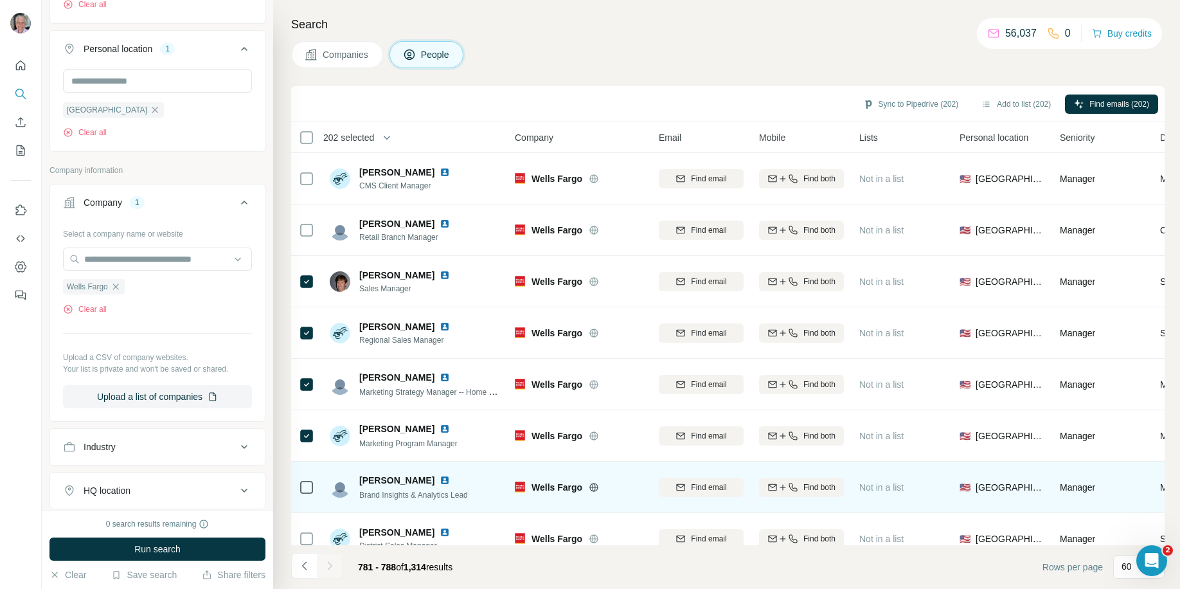
scroll to position [19, 0]
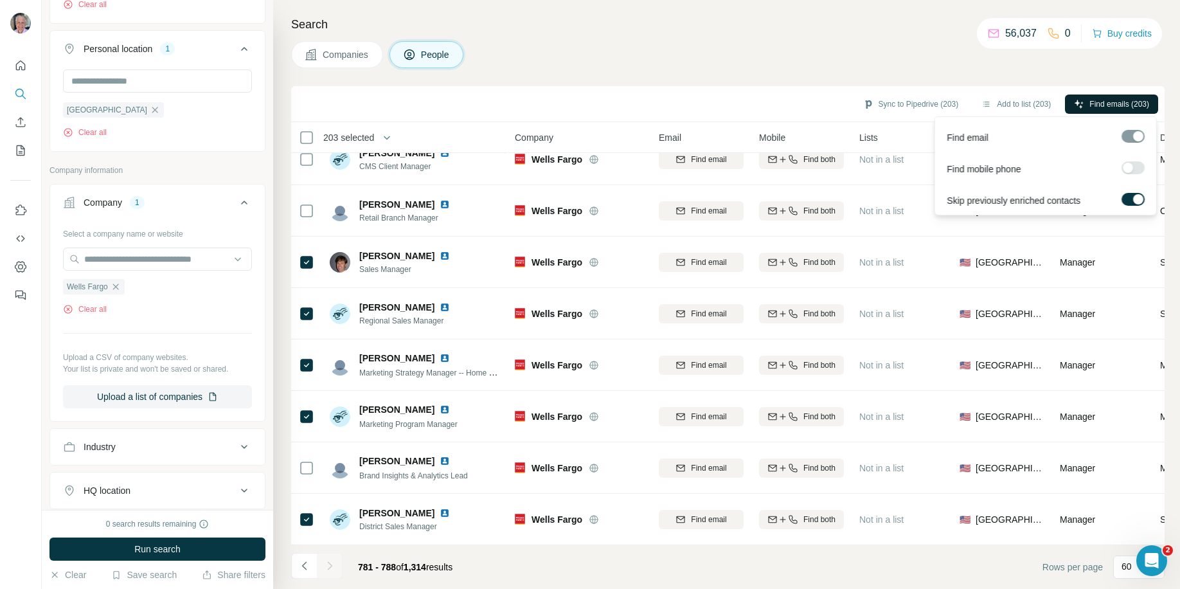
click at [1089, 103] on span "Find emails (203)" at bounding box center [1119, 104] width 60 height 12
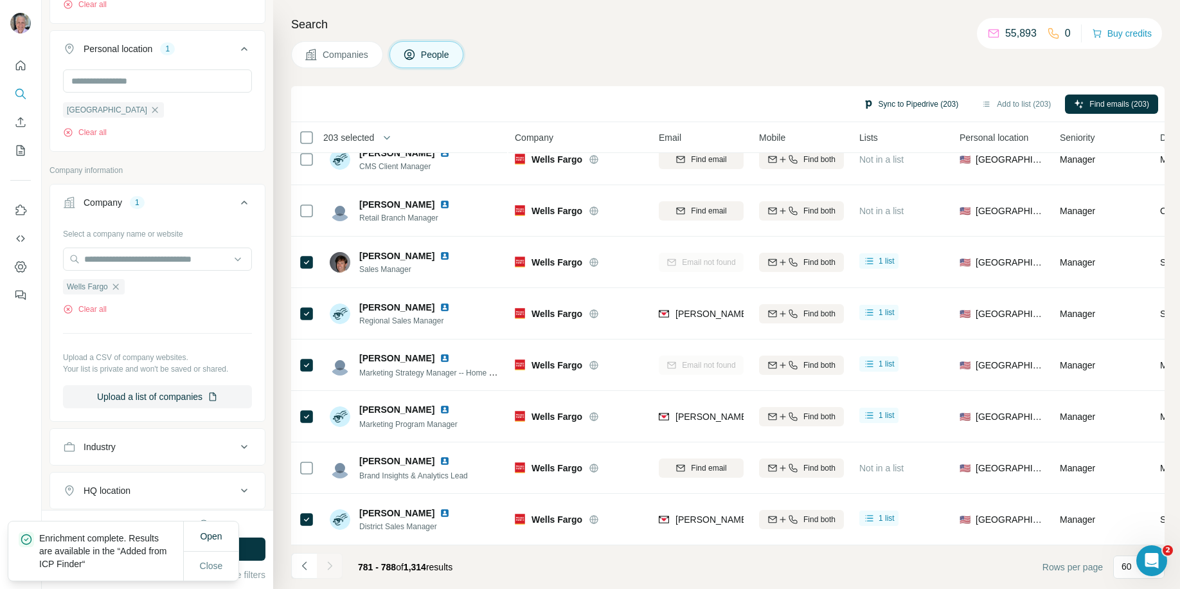
click at [871, 98] on button "Sync to Pipedrive (203)" at bounding box center [911, 103] width 114 height 19
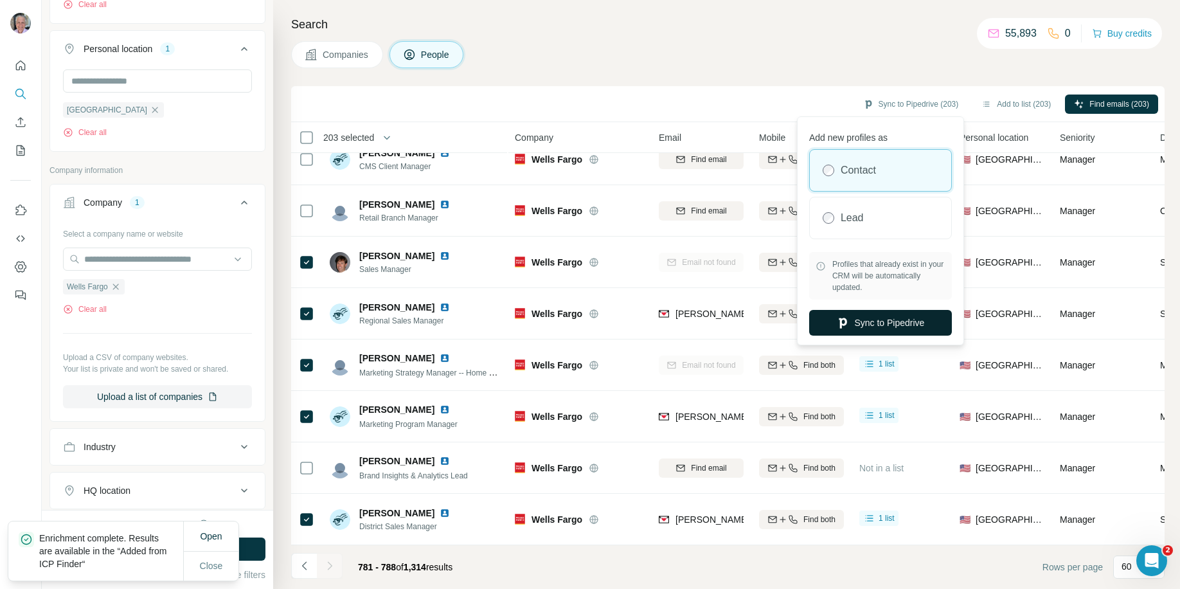
click at [862, 326] on button "Sync to Pipedrive" at bounding box center [880, 323] width 143 height 26
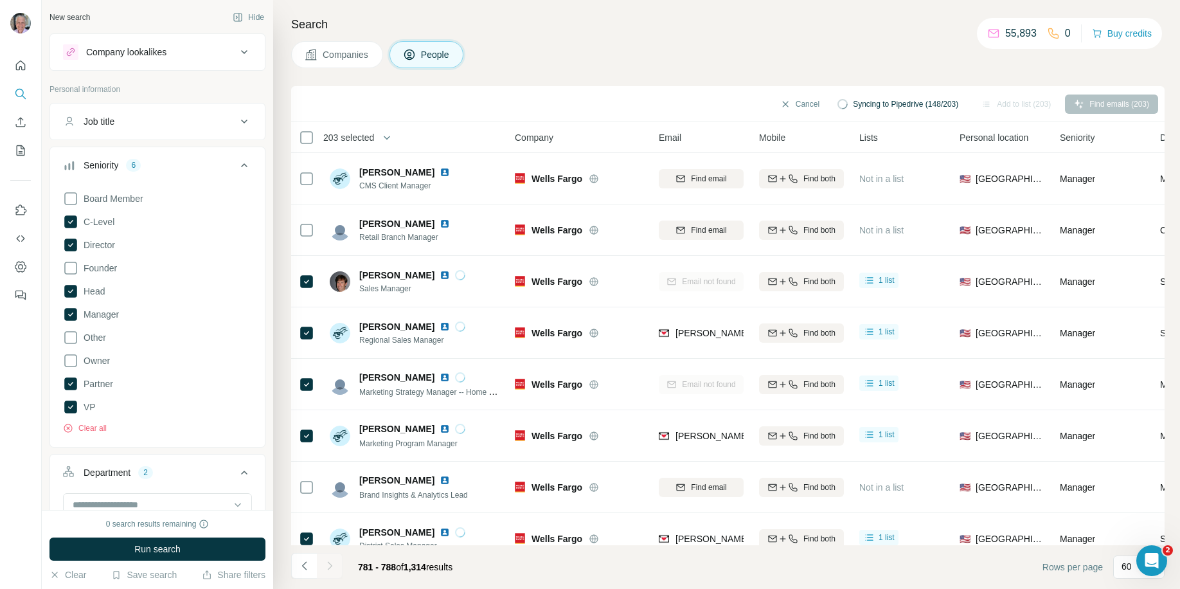
scroll to position [19, 0]
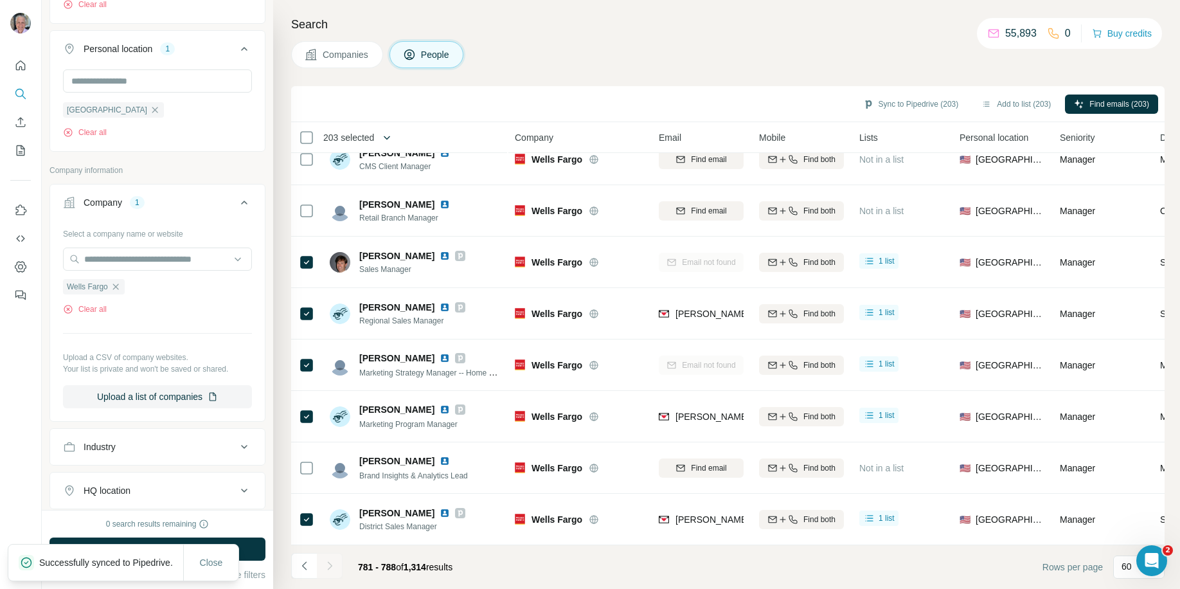
click at [383, 140] on button "button" at bounding box center [387, 138] width 26 height 26
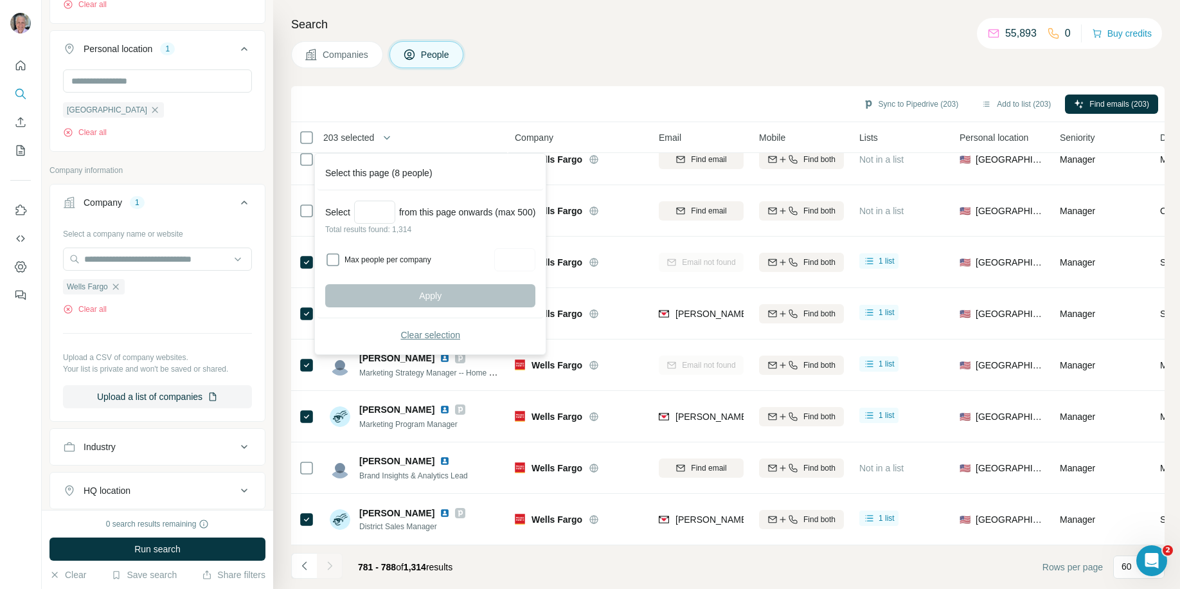
click at [407, 333] on span "Clear selection" at bounding box center [430, 334] width 60 height 13
